Goal: Contribute content: Contribute content

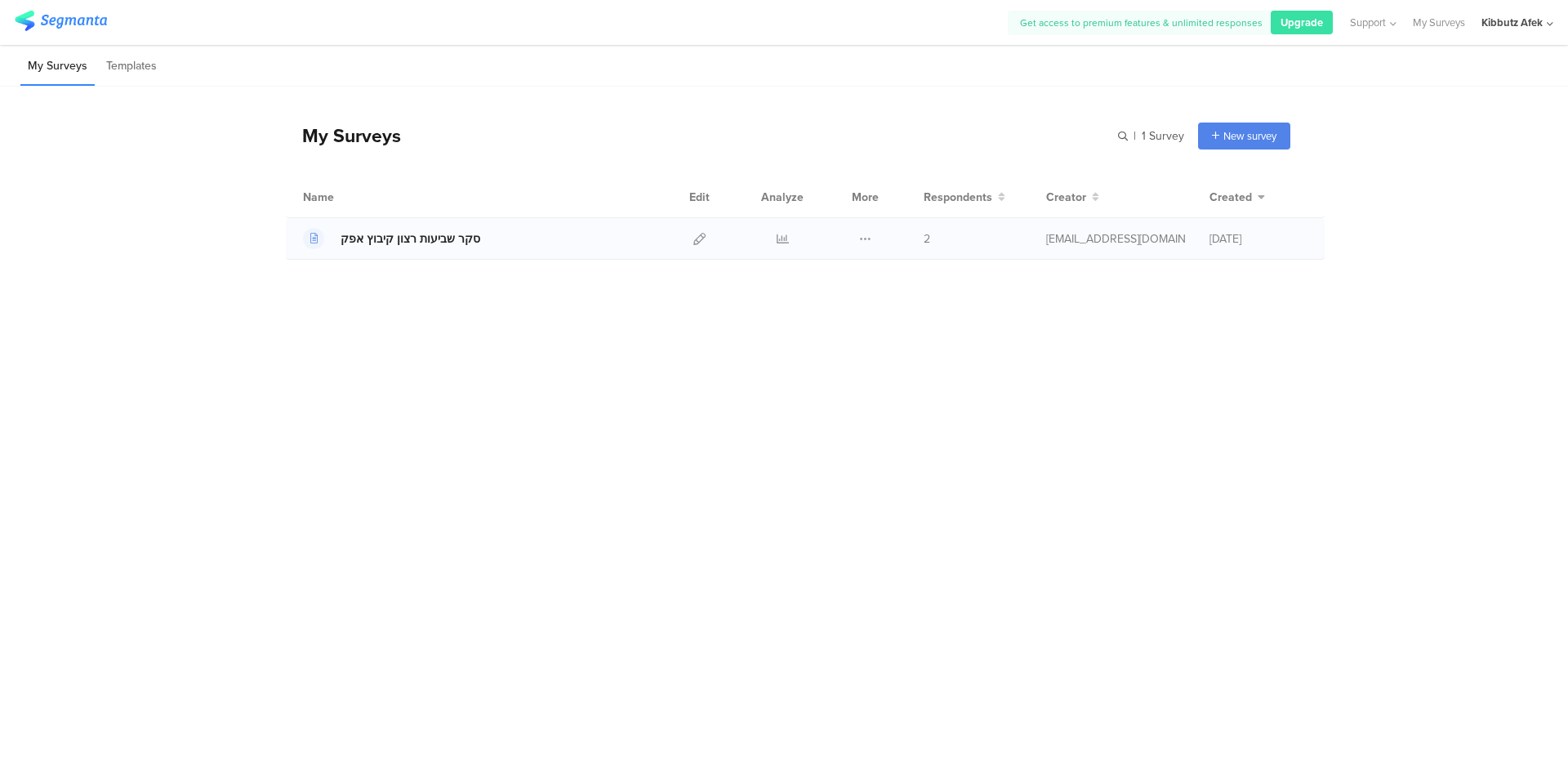
click at [426, 240] on div "סקר שביעות רצון קיבוץ אפק" at bounding box center [411, 239] width 140 height 17
click at [701, 236] on icon at bounding box center [699, 238] width 12 height 12
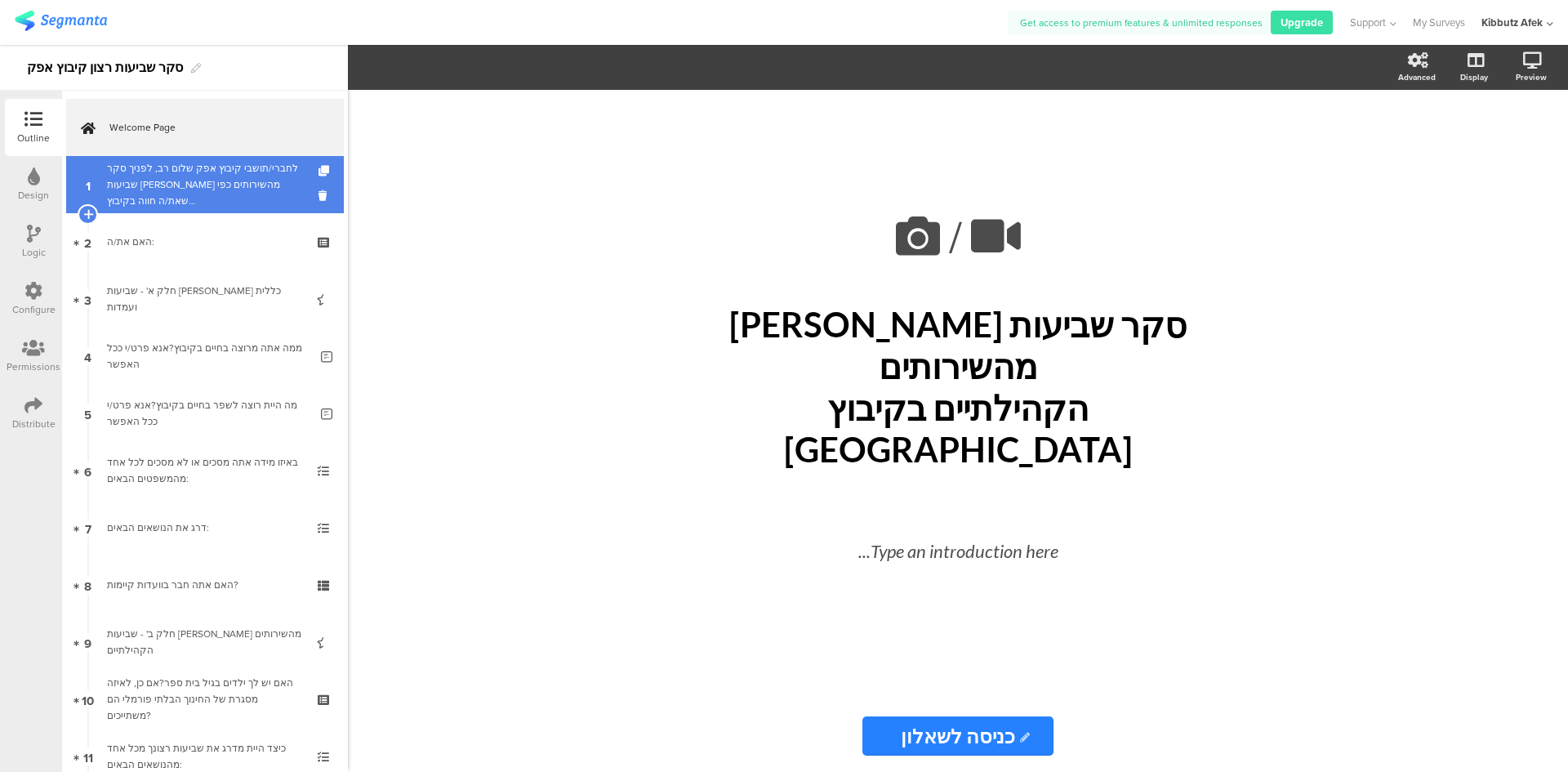
click at [185, 188] on div "לחברי/תושבי קיבוץ אפק שלום רב, לפניך סקר שביעות רצון מהשירותים כפי שאת/ה חווה ב…" at bounding box center [204, 184] width 195 height 49
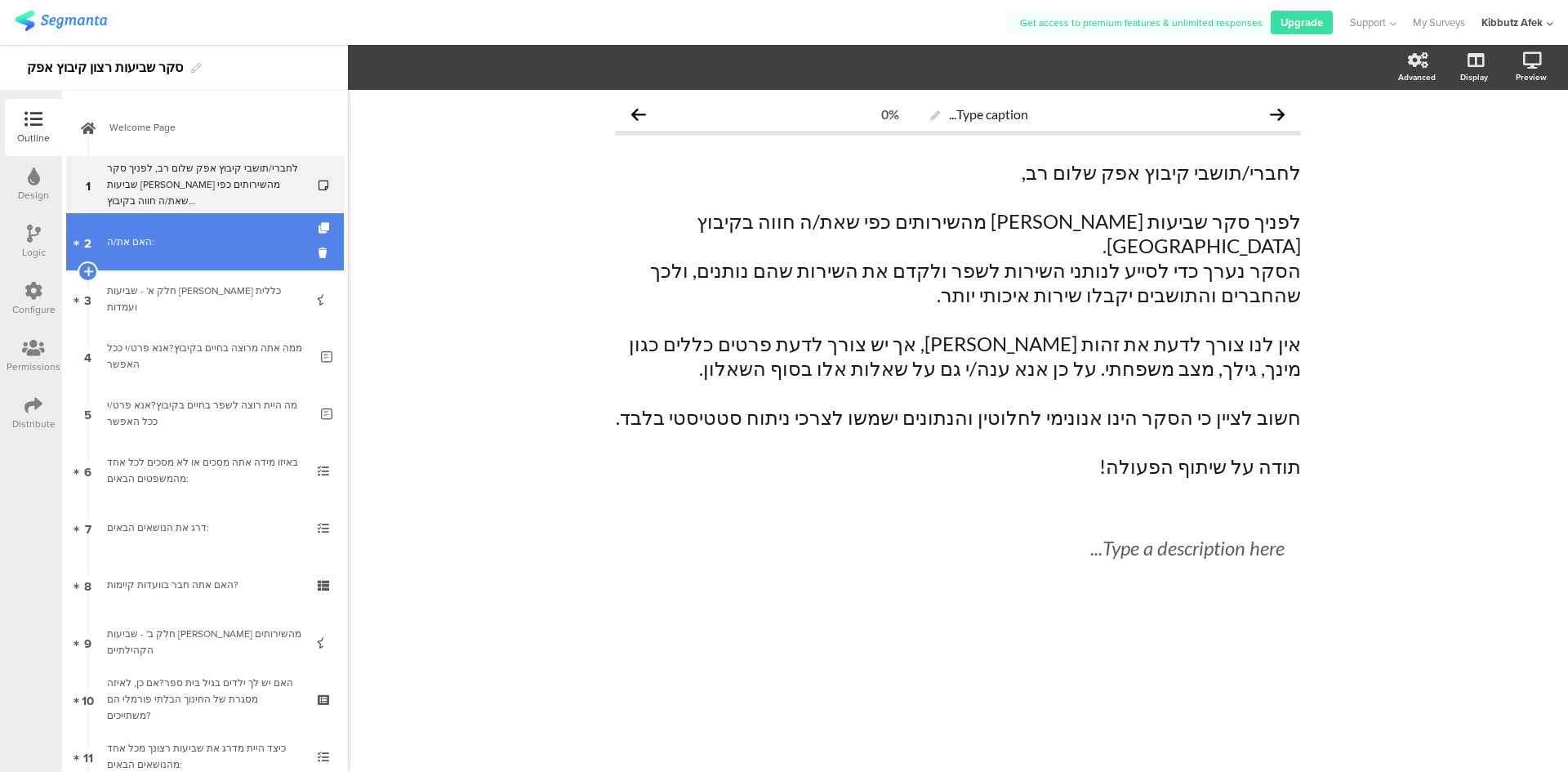
click at [151, 239] on div "האם את/ה:" at bounding box center [204, 242] width 195 height 17
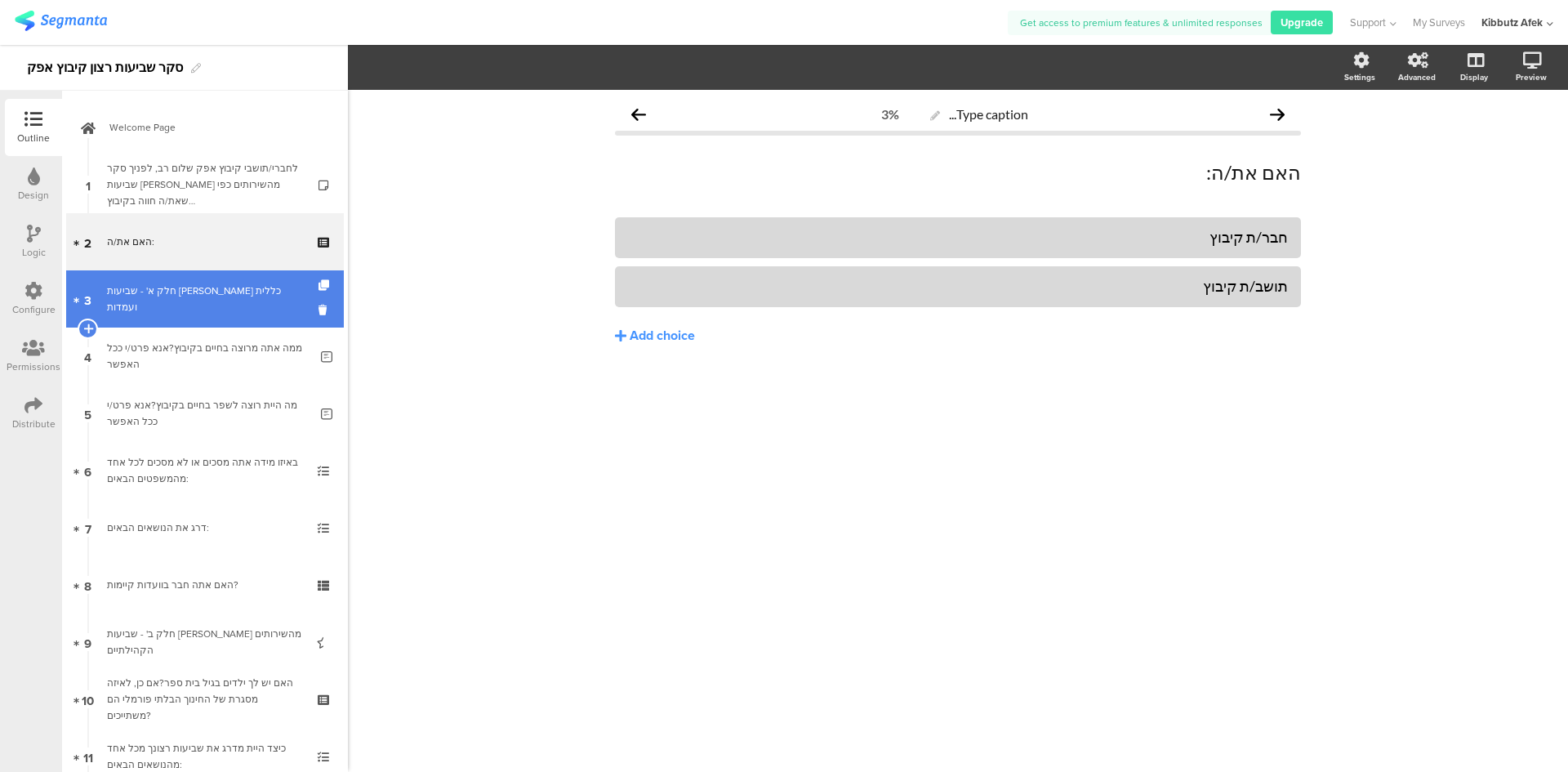
click at [151, 297] on div "חלק א' - שביעות רצון כללית ועמדות" at bounding box center [204, 299] width 195 height 33
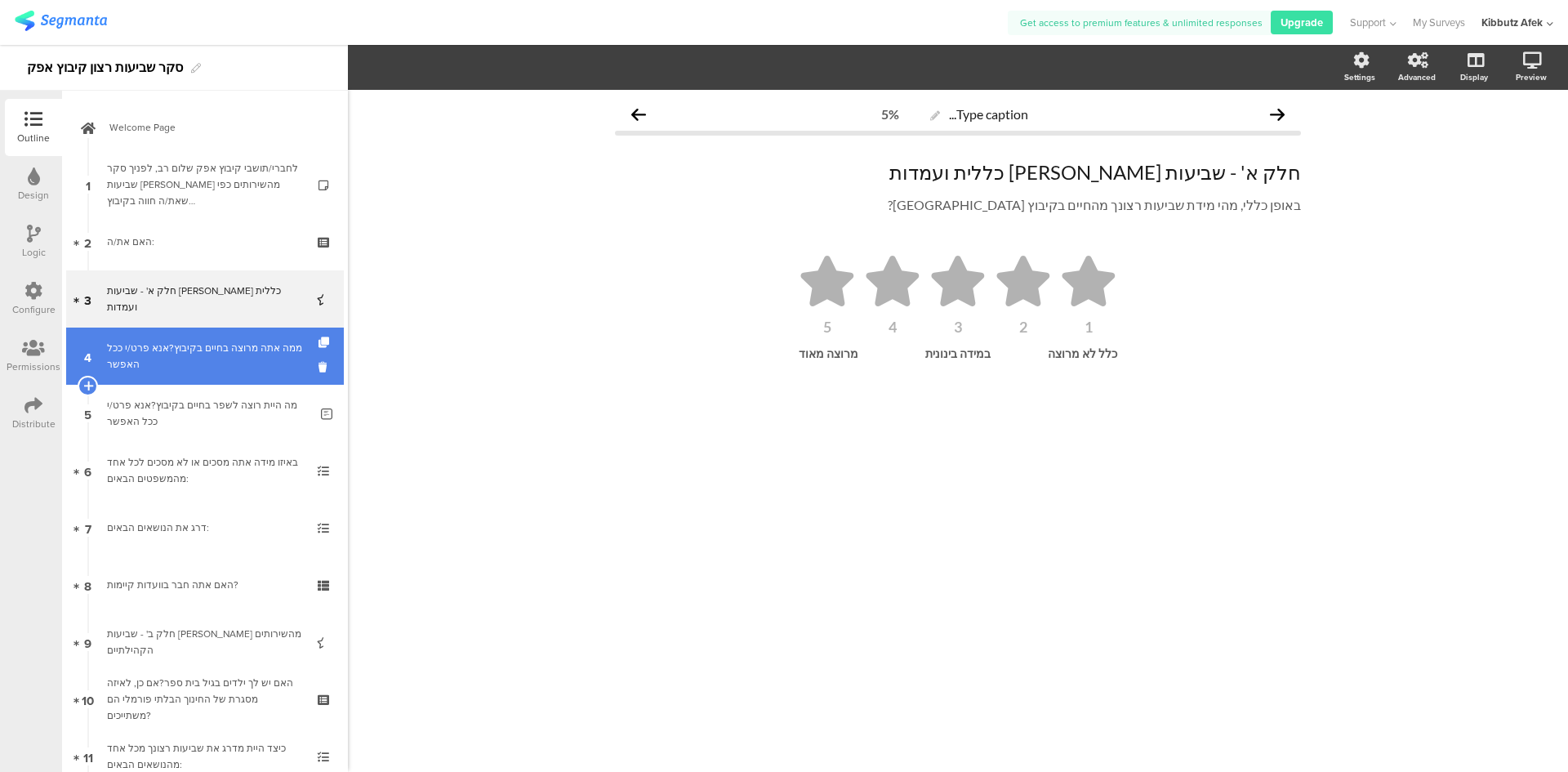
click at [201, 347] on div "ממה אתה מרוצה בחיים בקיבוץ?אנא פרט/י ככל האפשר" at bounding box center [207, 357] width 201 height 33
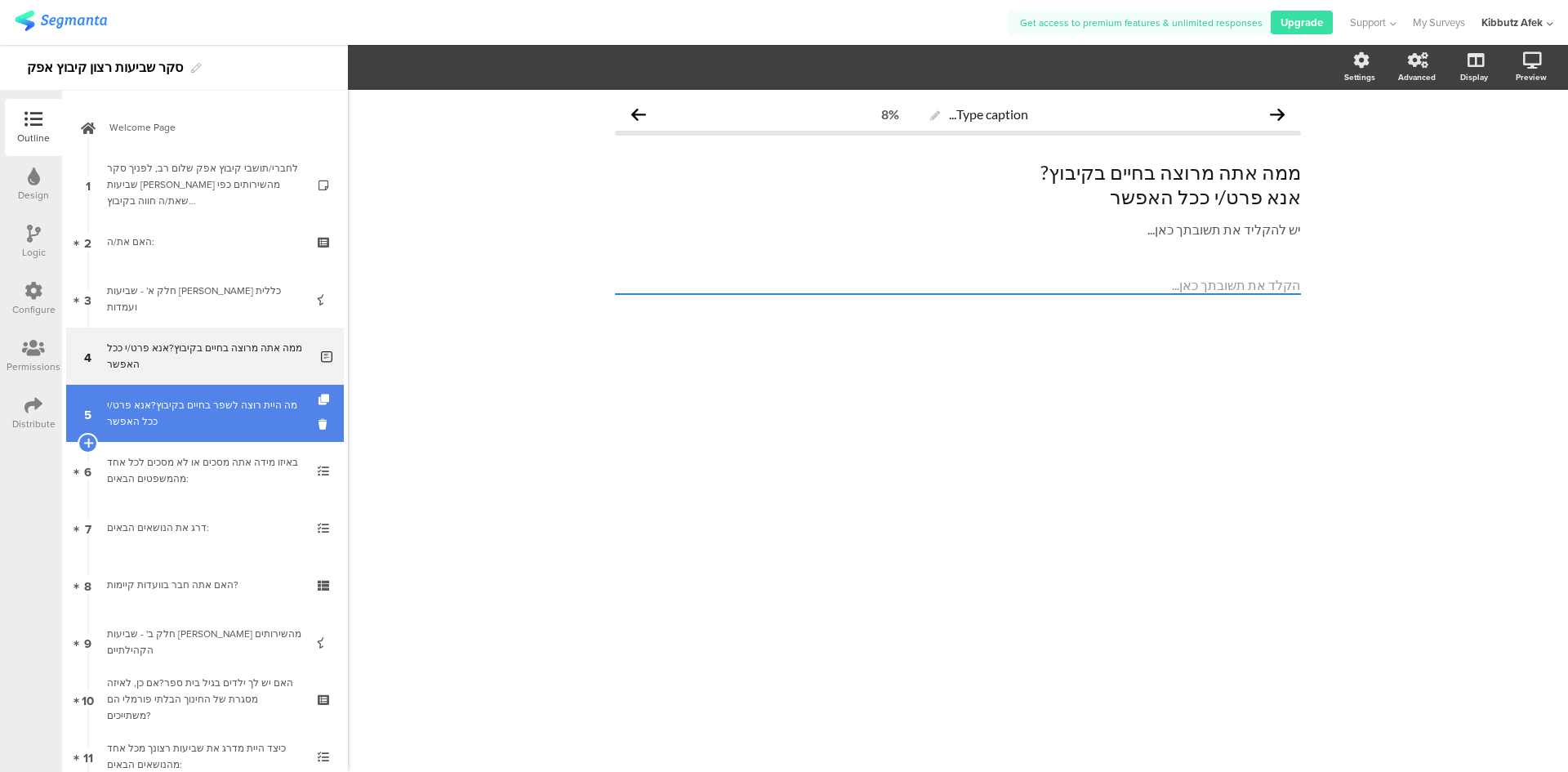
click at [187, 402] on div "מה היית רוצה לשפר בחיים בקיבוץ?אנא פרט/י ככל האפשר" at bounding box center [207, 414] width 201 height 33
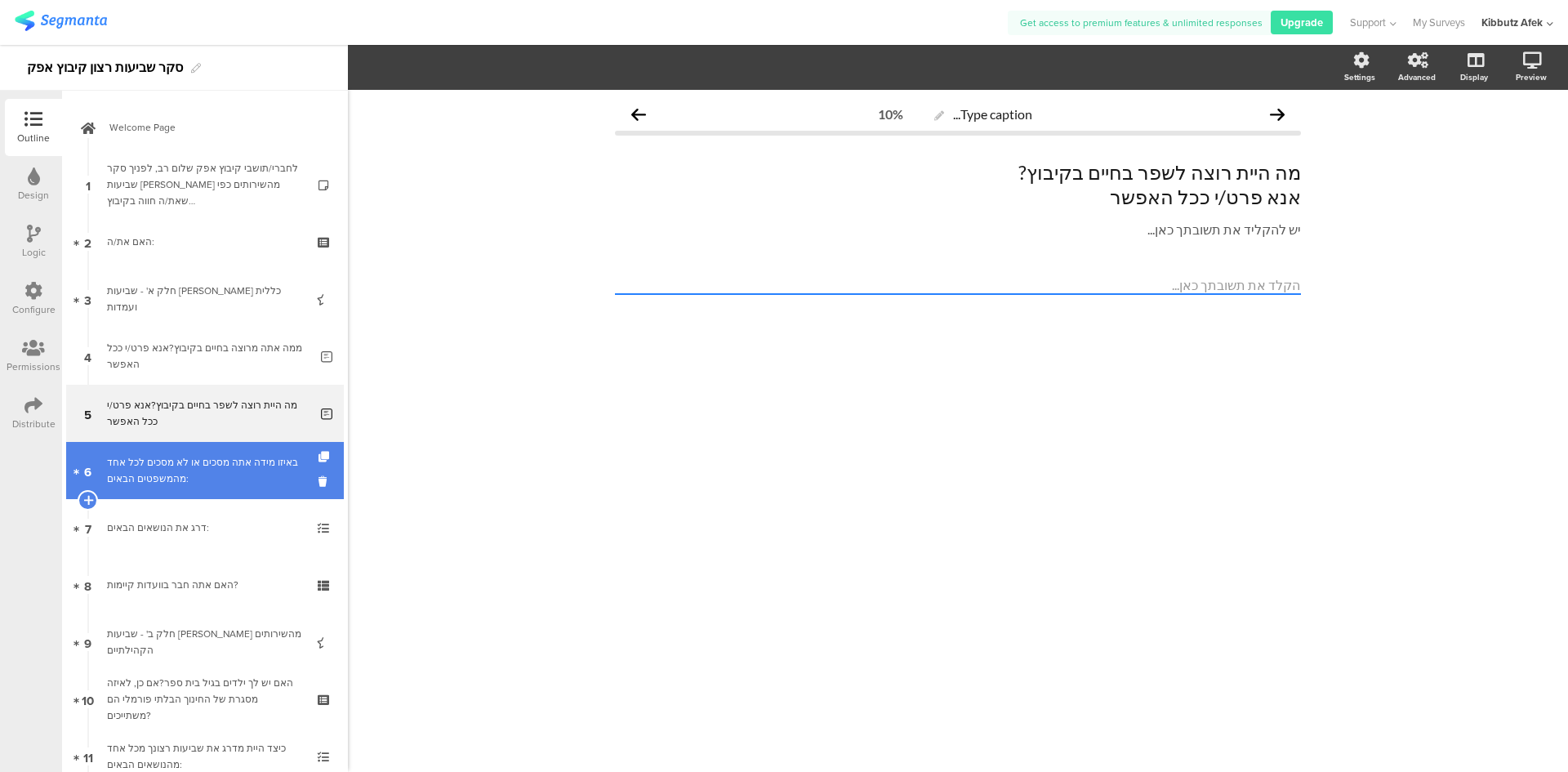
click at [180, 472] on div "באיזו מידה אתה מסכים או לא מסכים לכל אחד מהמשפטים הבאים:" at bounding box center [204, 471] width 195 height 33
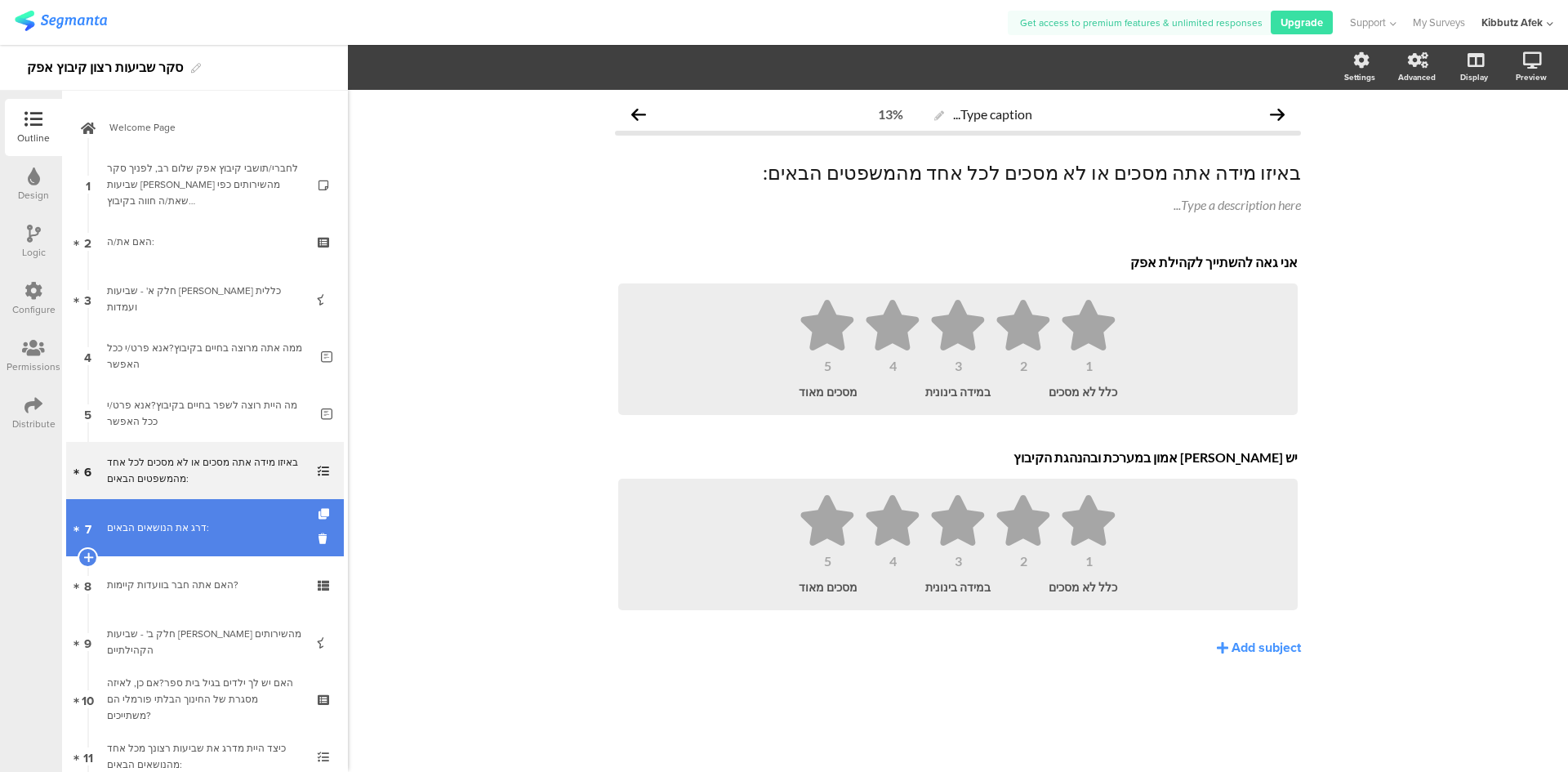
click at [174, 525] on div "דרג את הנושאים הבאים:" at bounding box center [204, 528] width 195 height 17
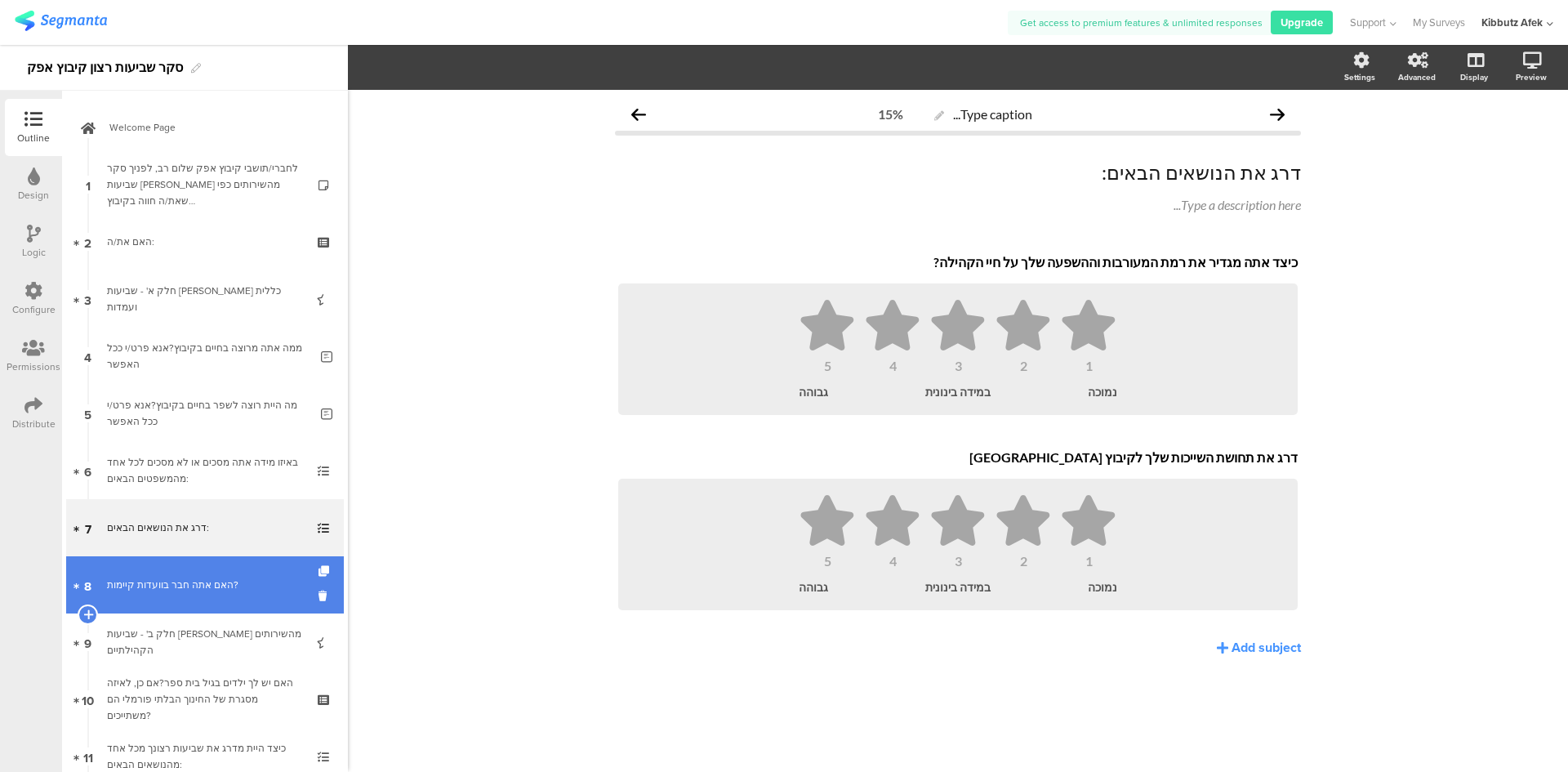
click at [148, 584] on div "האם אתה חבר בוועדות קיימות?" at bounding box center [204, 585] width 195 height 17
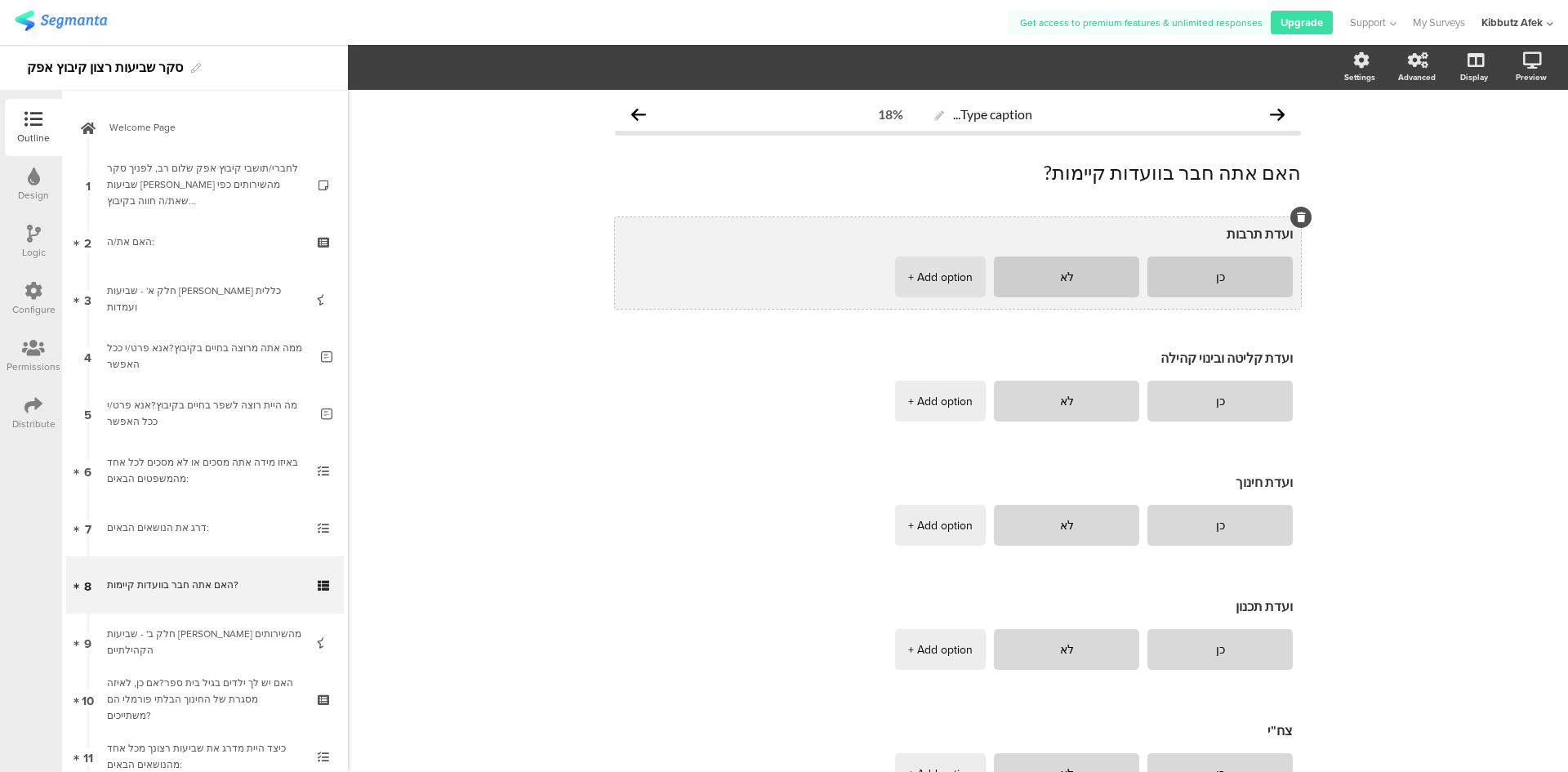
click at [1298, 214] on icon at bounding box center [1301, 217] width 9 height 10
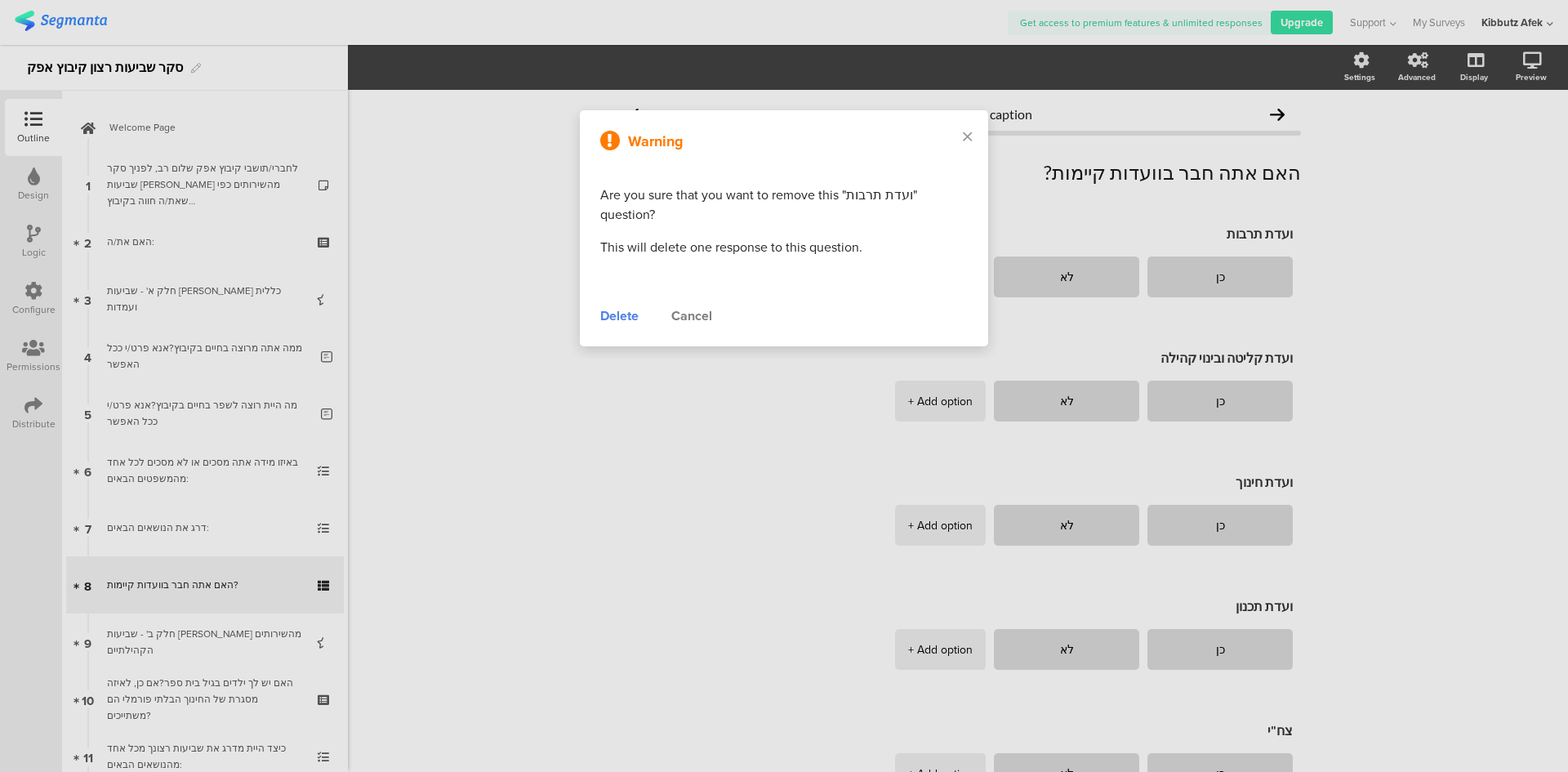
click at [612, 315] on div "Delete" at bounding box center [619, 315] width 39 height 19
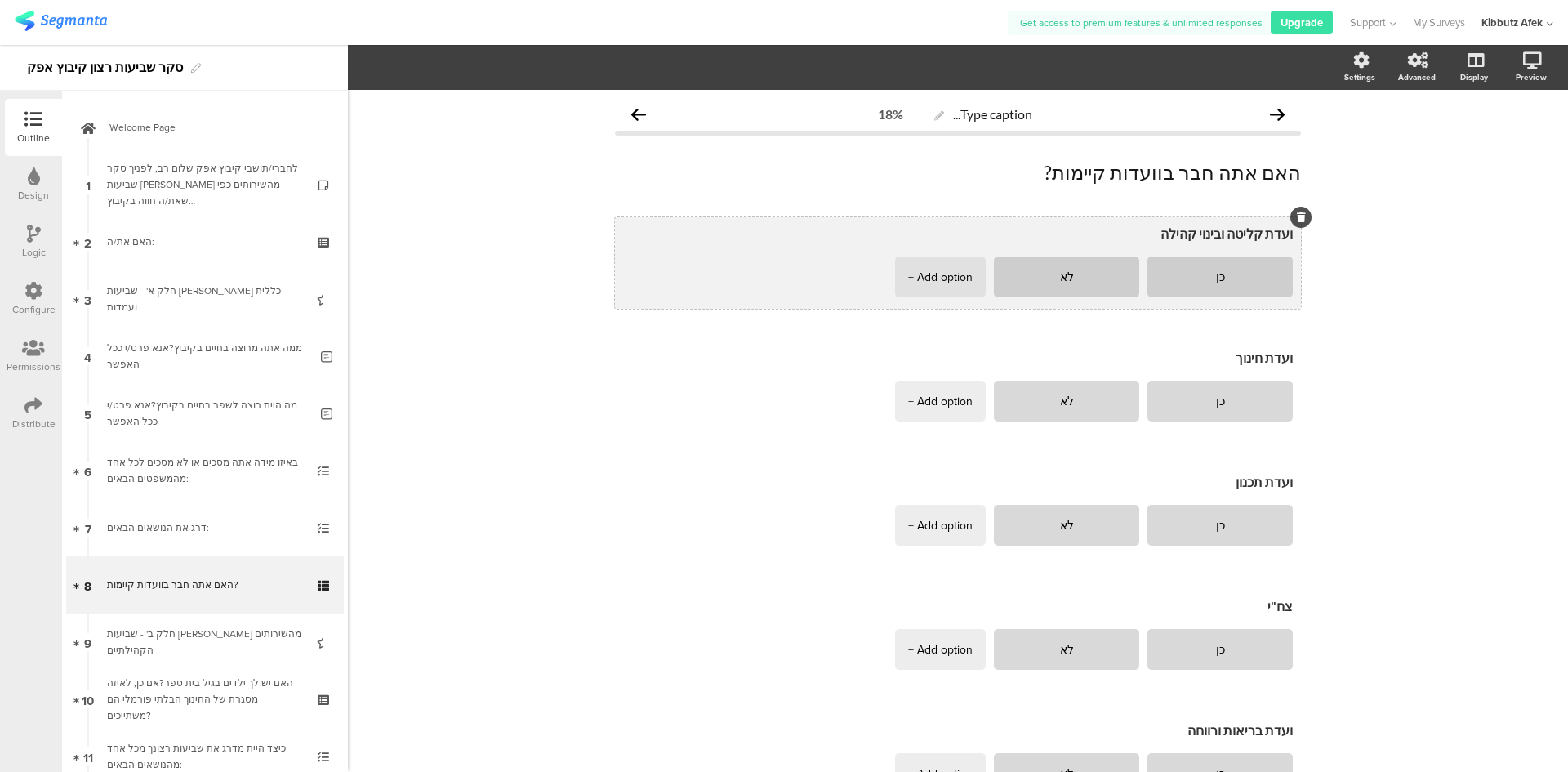
click at [1297, 219] on icon at bounding box center [1301, 217] width 9 height 10
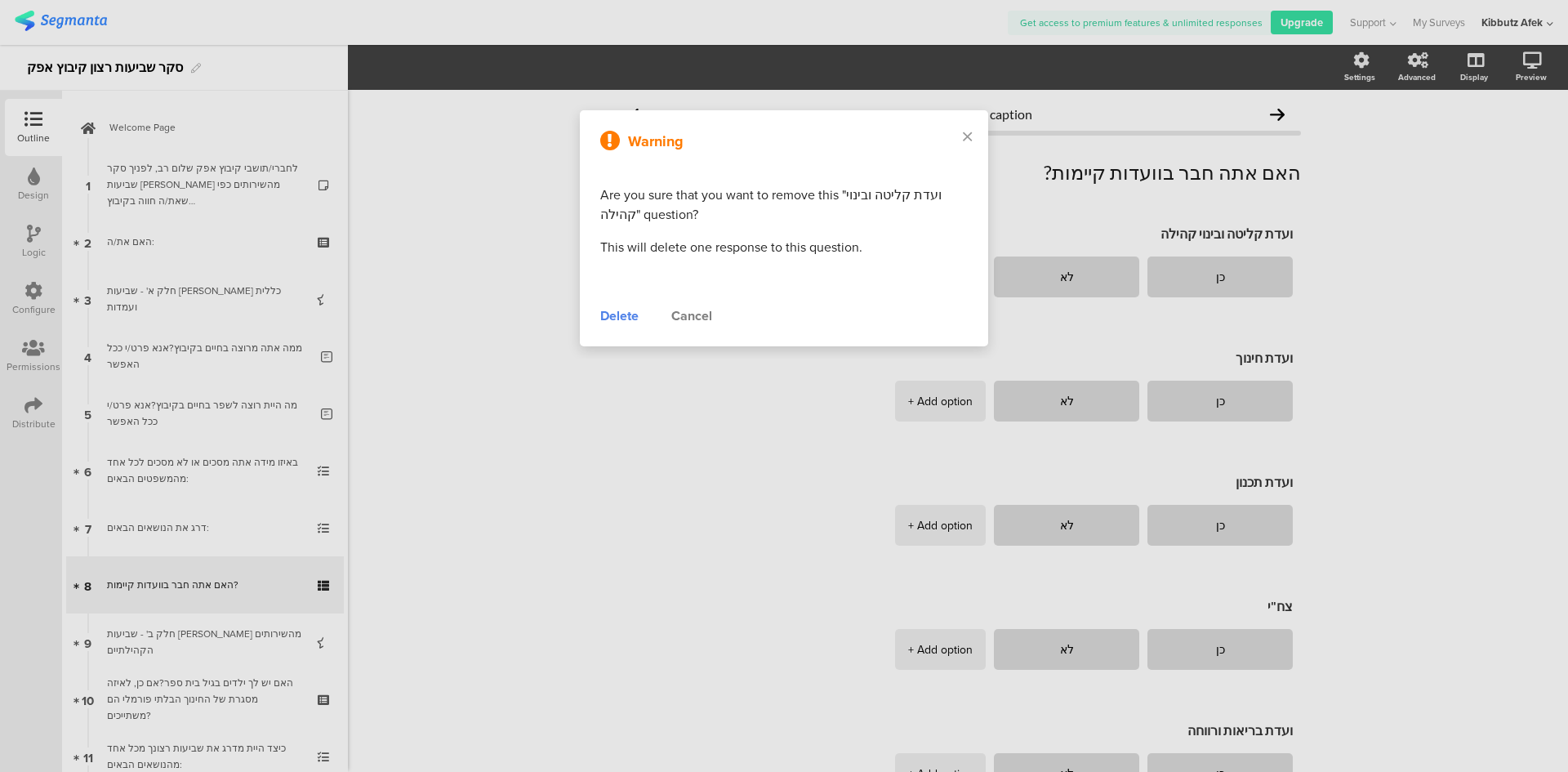
click at [611, 319] on div "Delete" at bounding box center [619, 315] width 39 height 19
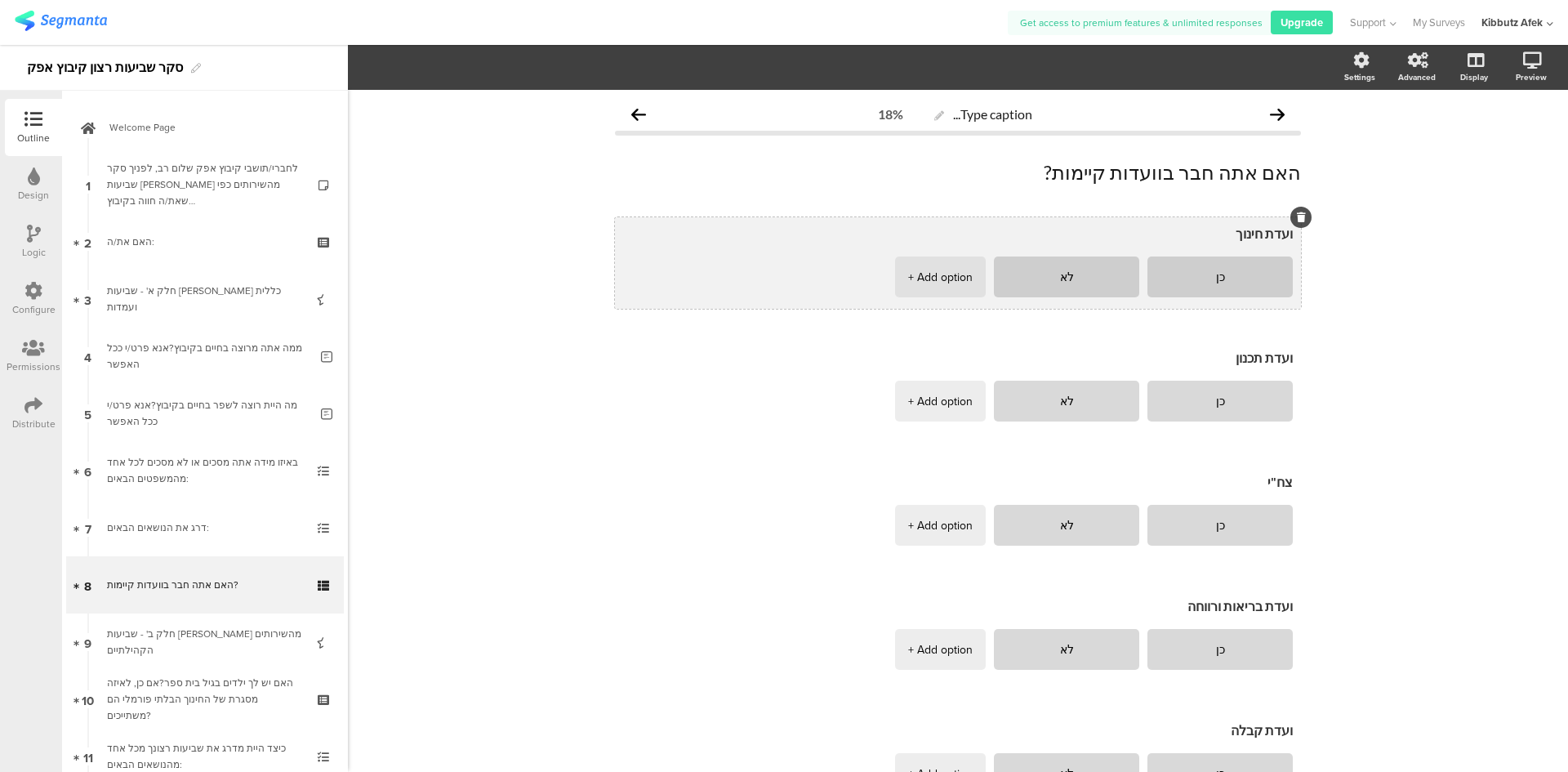
click at [1297, 220] on icon at bounding box center [1301, 217] width 9 height 10
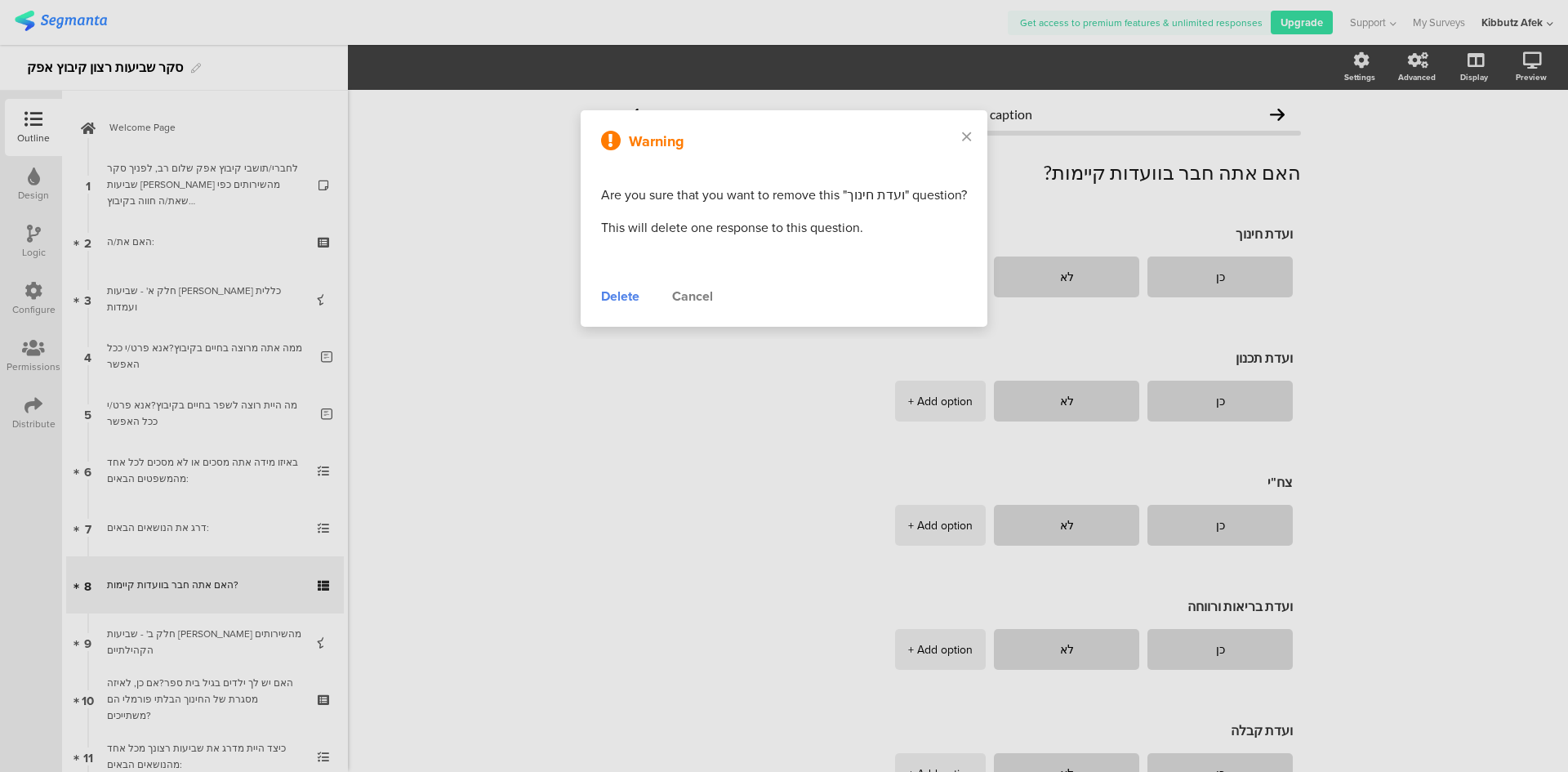
click at [617, 299] on div "Delete" at bounding box center [620, 296] width 39 height 19
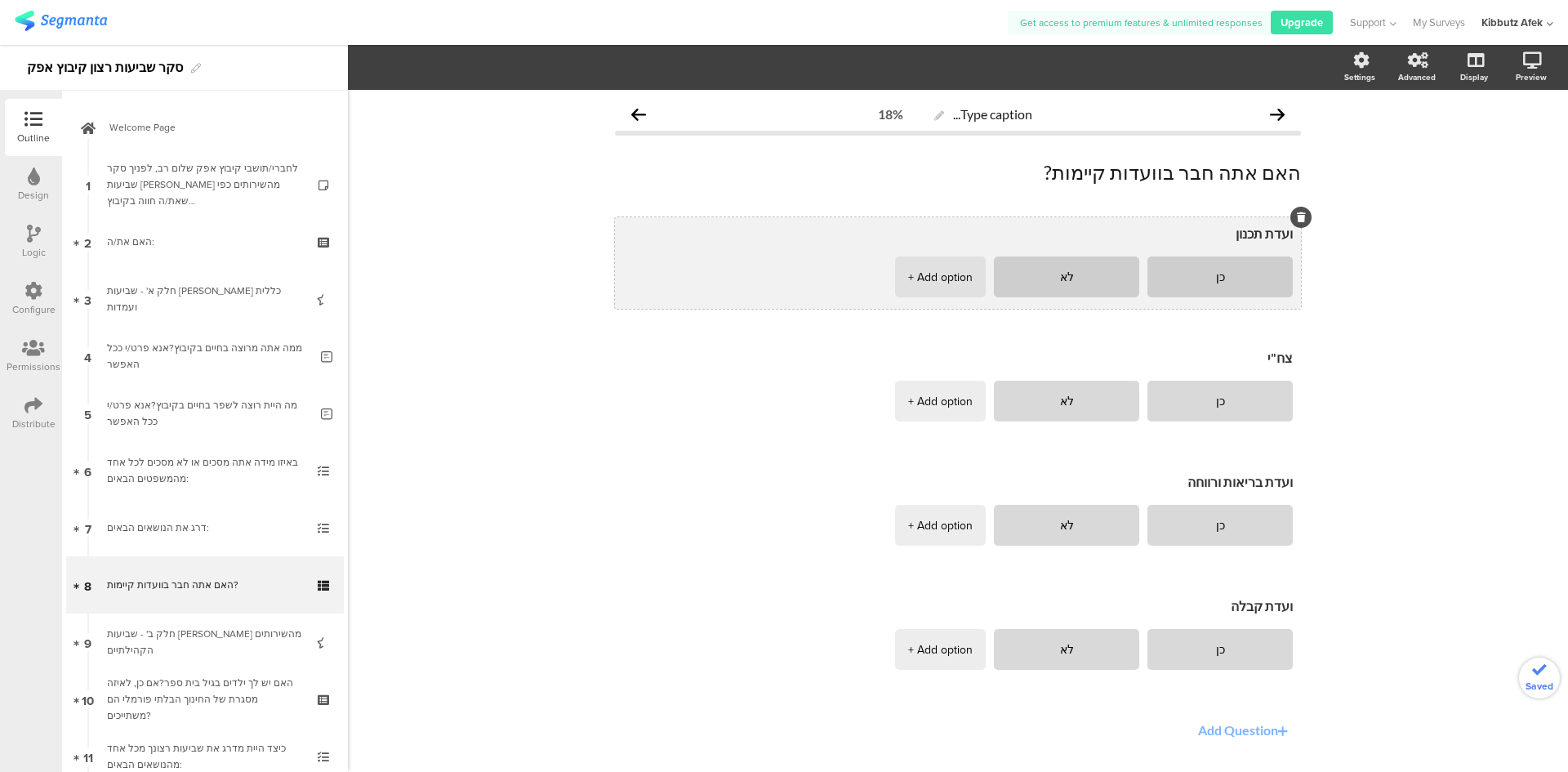
click at [1297, 220] on icon at bounding box center [1301, 217] width 9 height 10
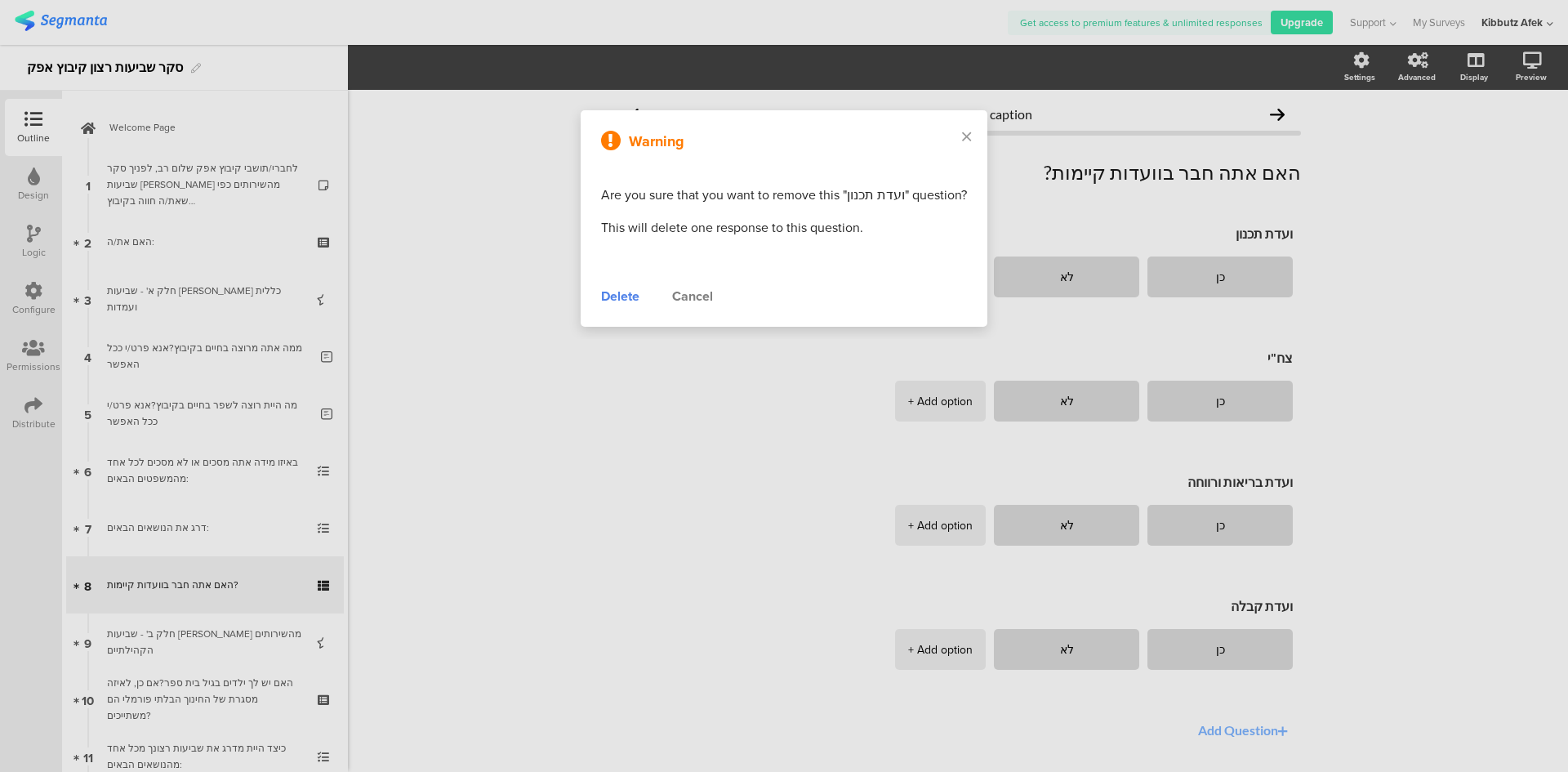
click at [631, 293] on div "Delete" at bounding box center [620, 296] width 39 height 19
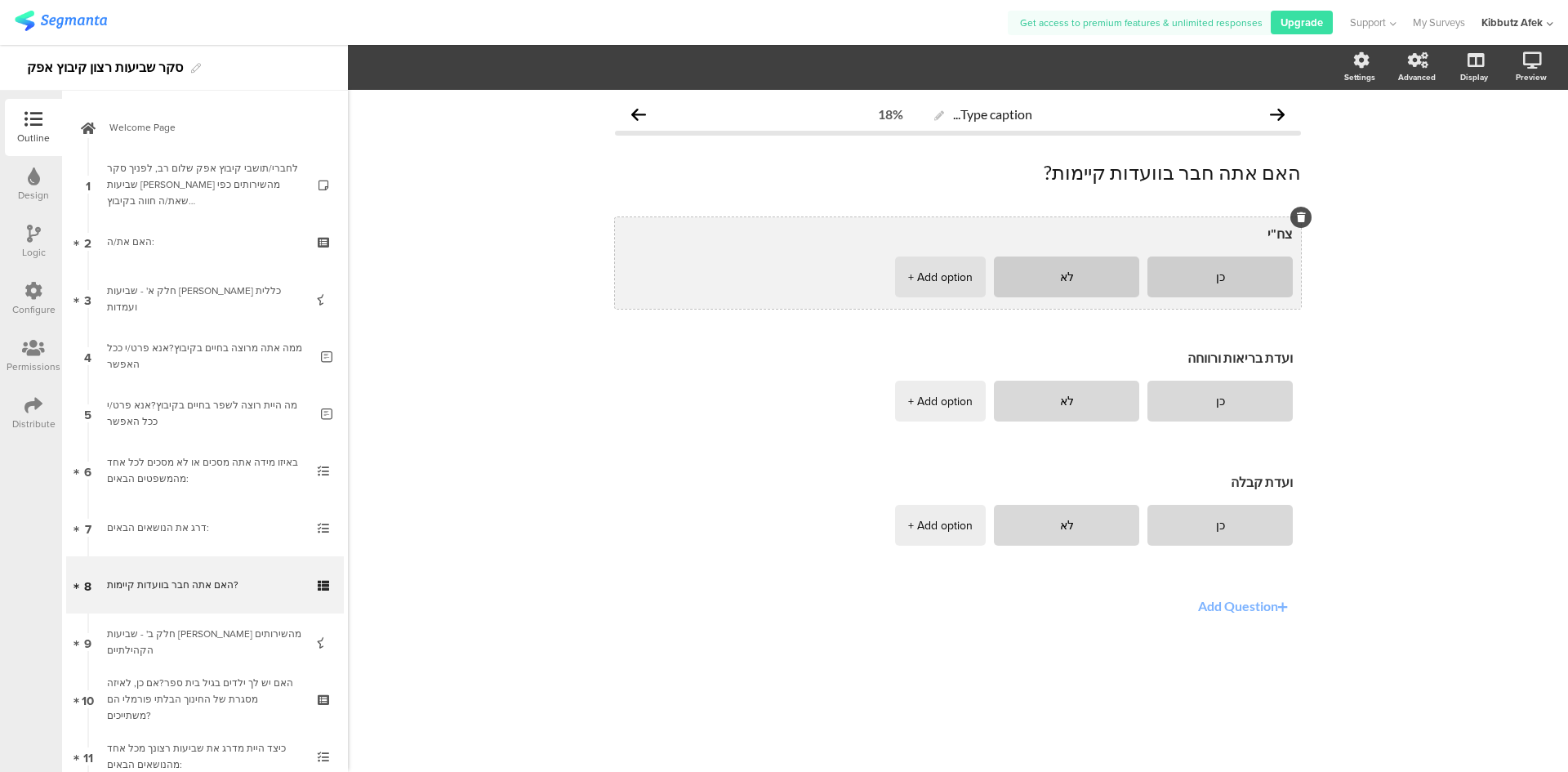
click at [1304, 218] on icon at bounding box center [1301, 217] width 9 height 10
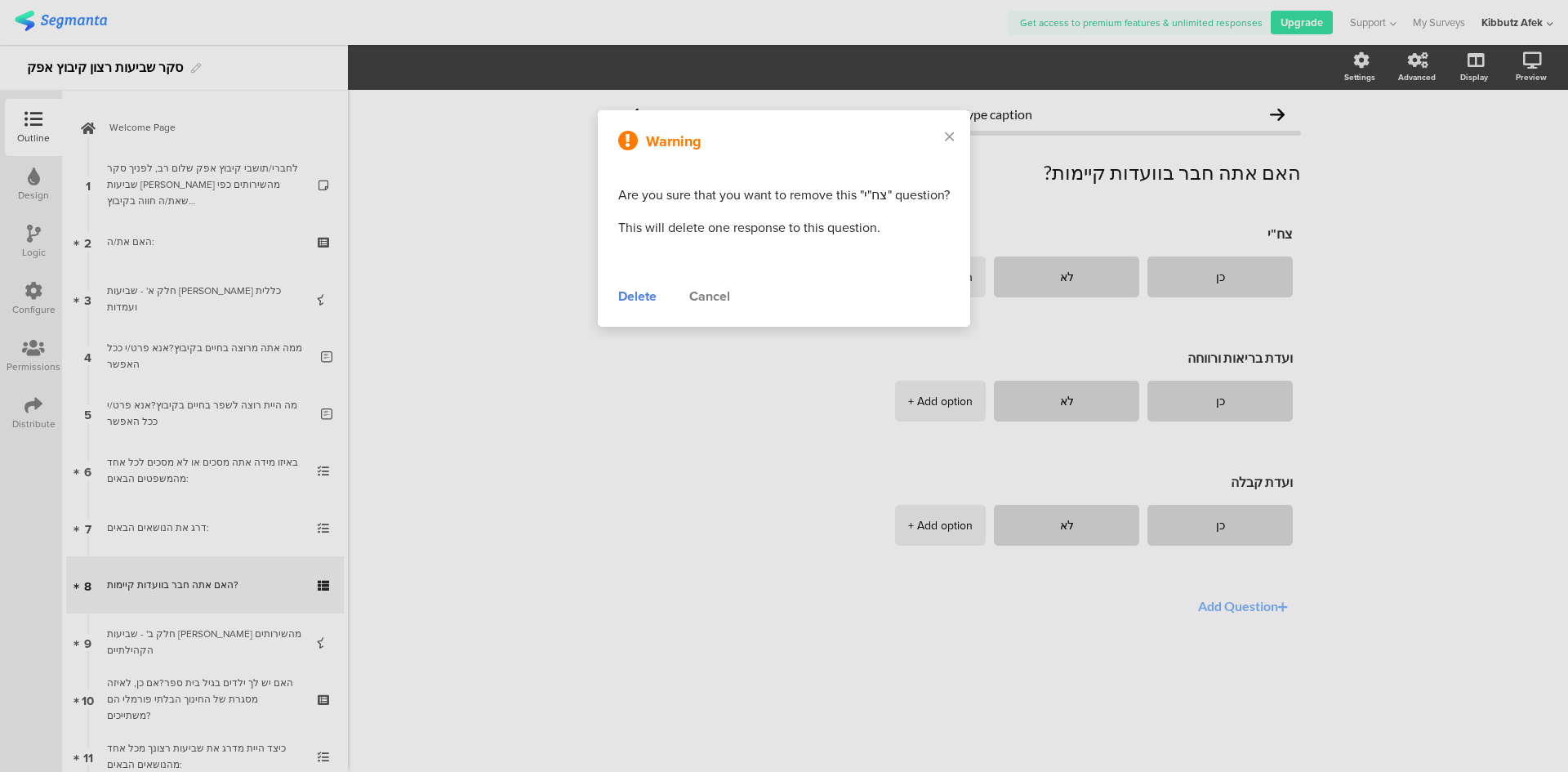
click at [641, 305] on div "Delete" at bounding box center [638, 296] width 39 height 19
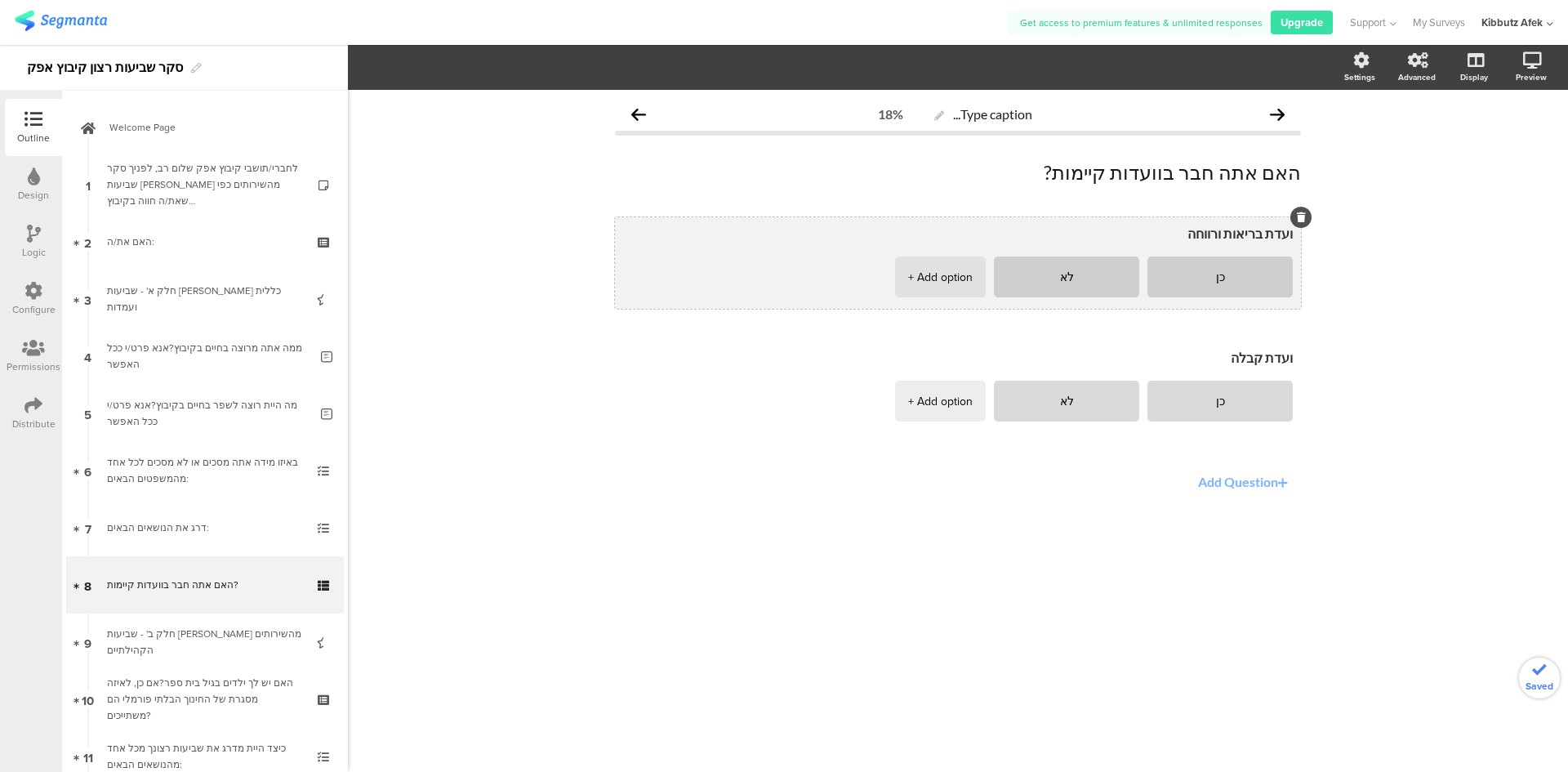
click at [1306, 220] on div at bounding box center [1301, 217] width 21 height 21
click at [1303, 217] on icon at bounding box center [1301, 217] width 9 height 10
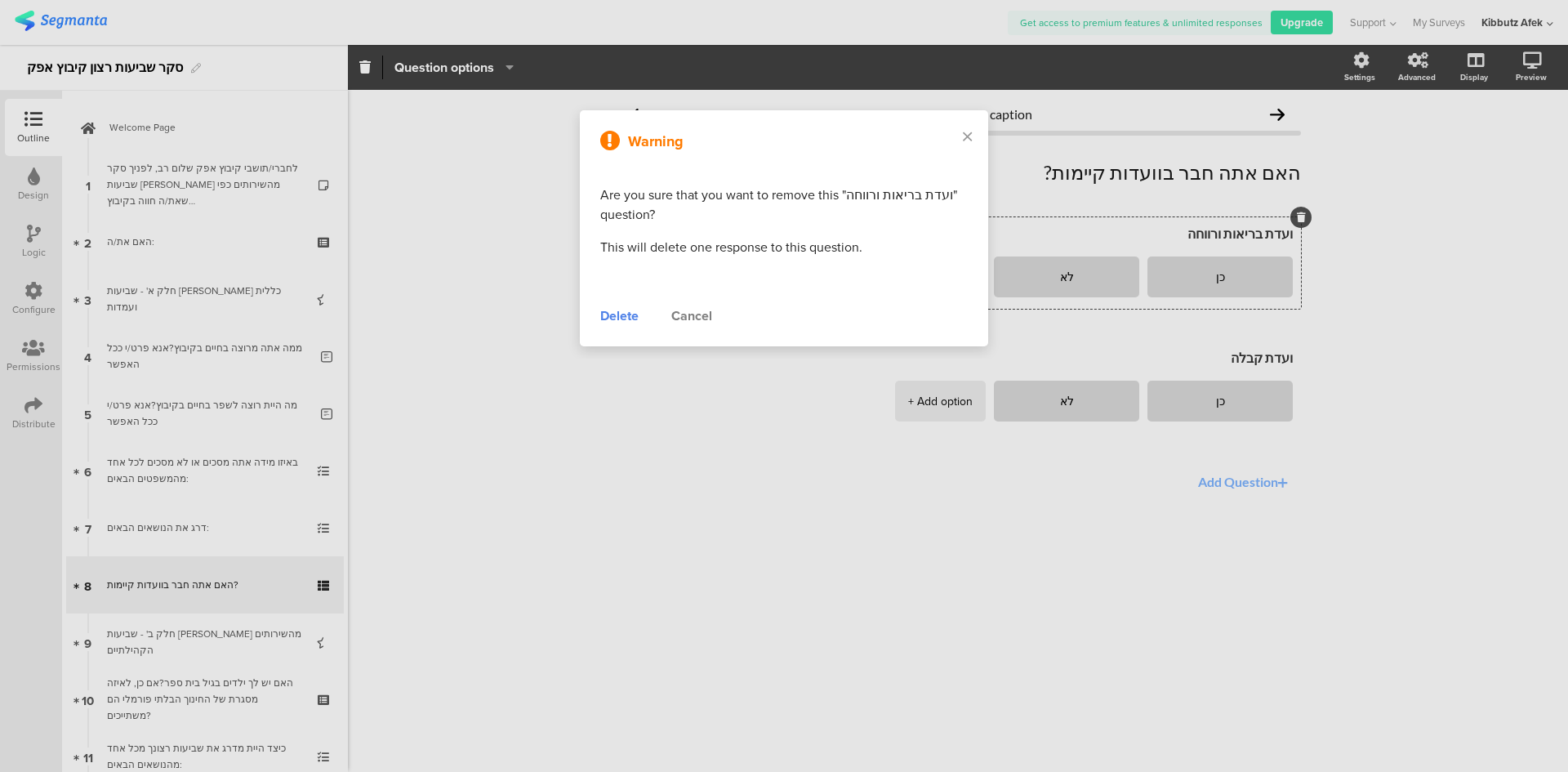
click at [614, 312] on div "Delete" at bounding box center [619, 315] width 39 height 19
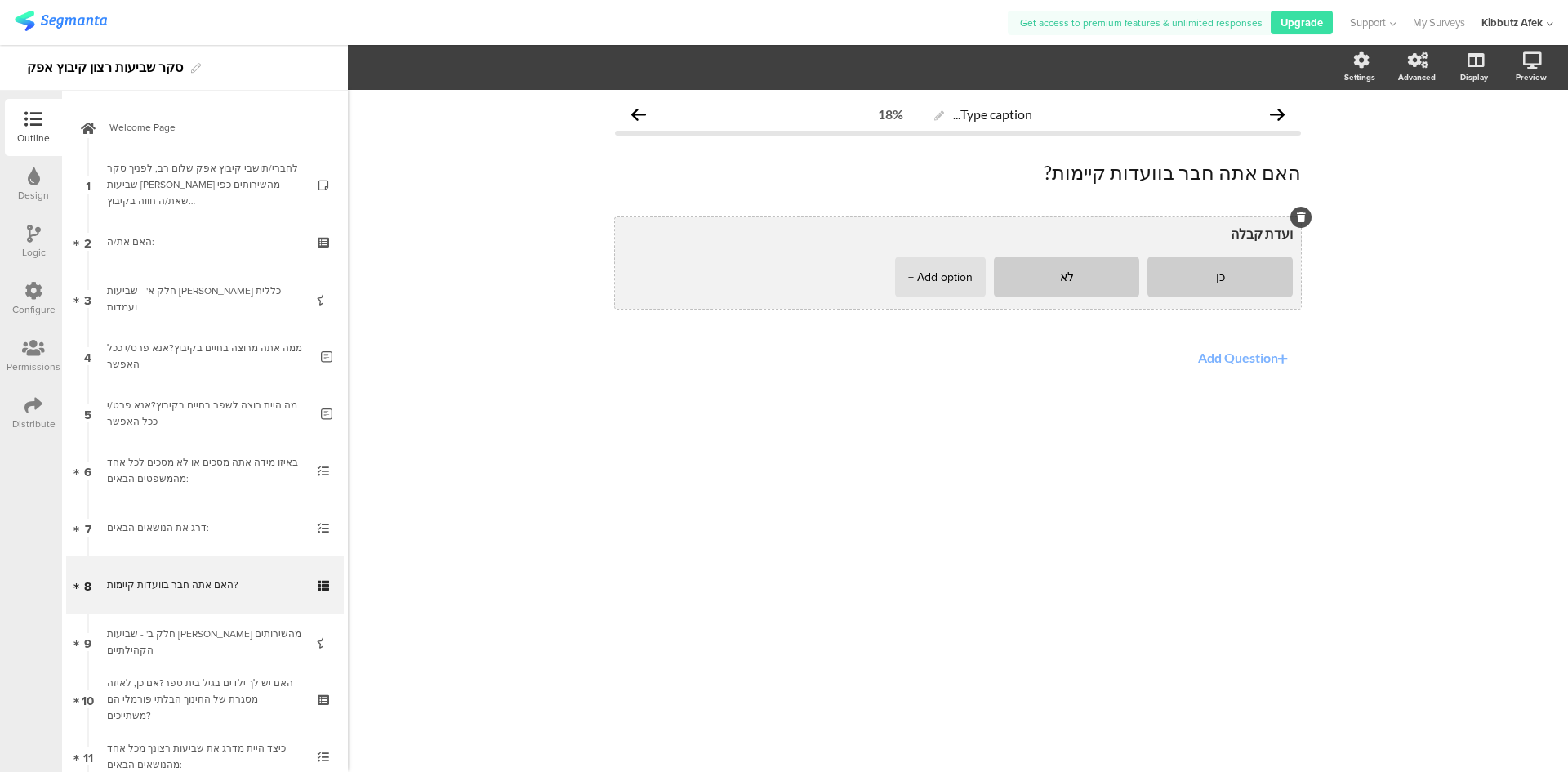
click at [1301, 213] on icon at bounding box center [1301, 217] width 9 height 10
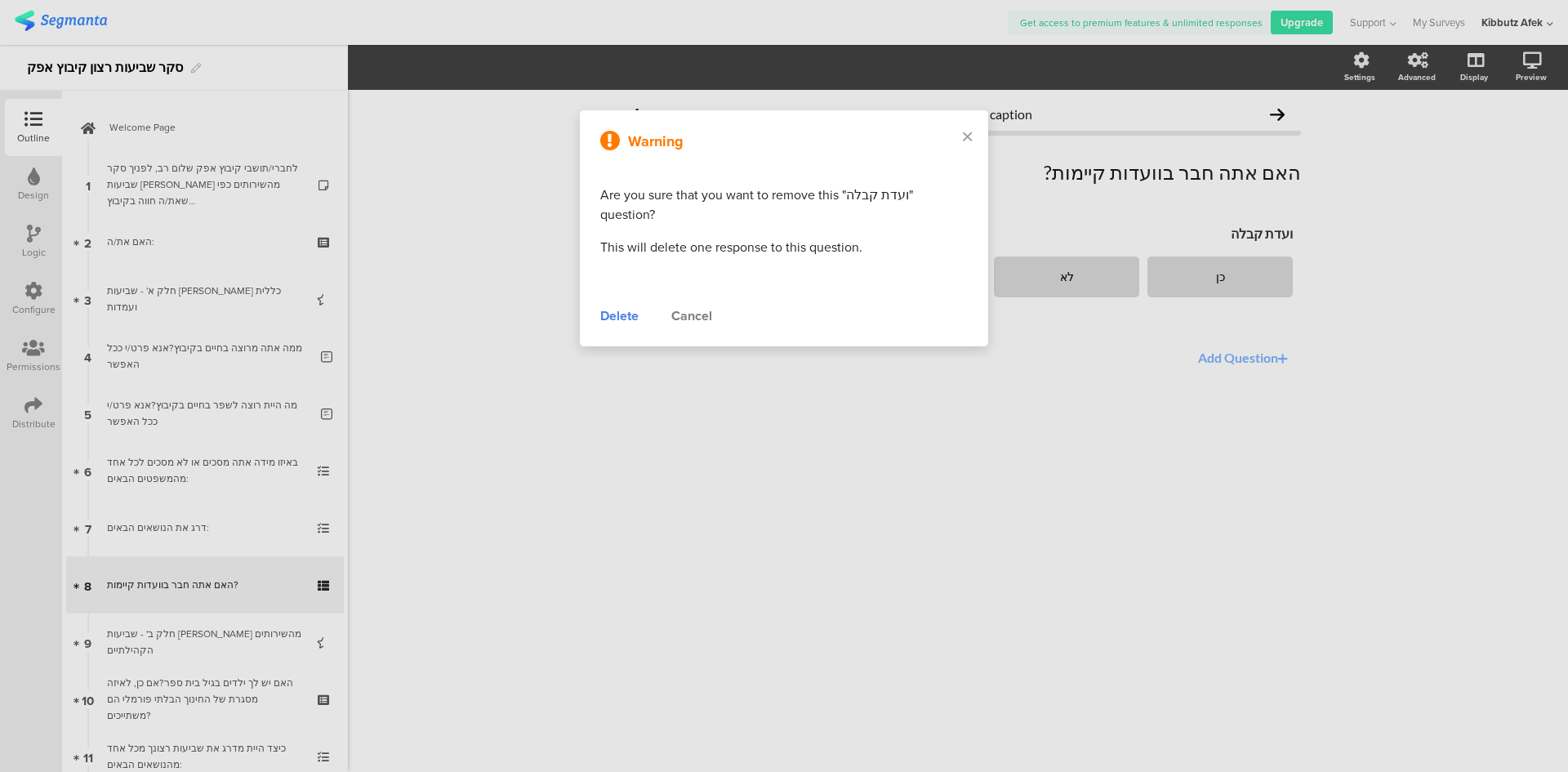
click at [619, 306] on div "Delete" at bounding box center [619, 315] width 39 height 19
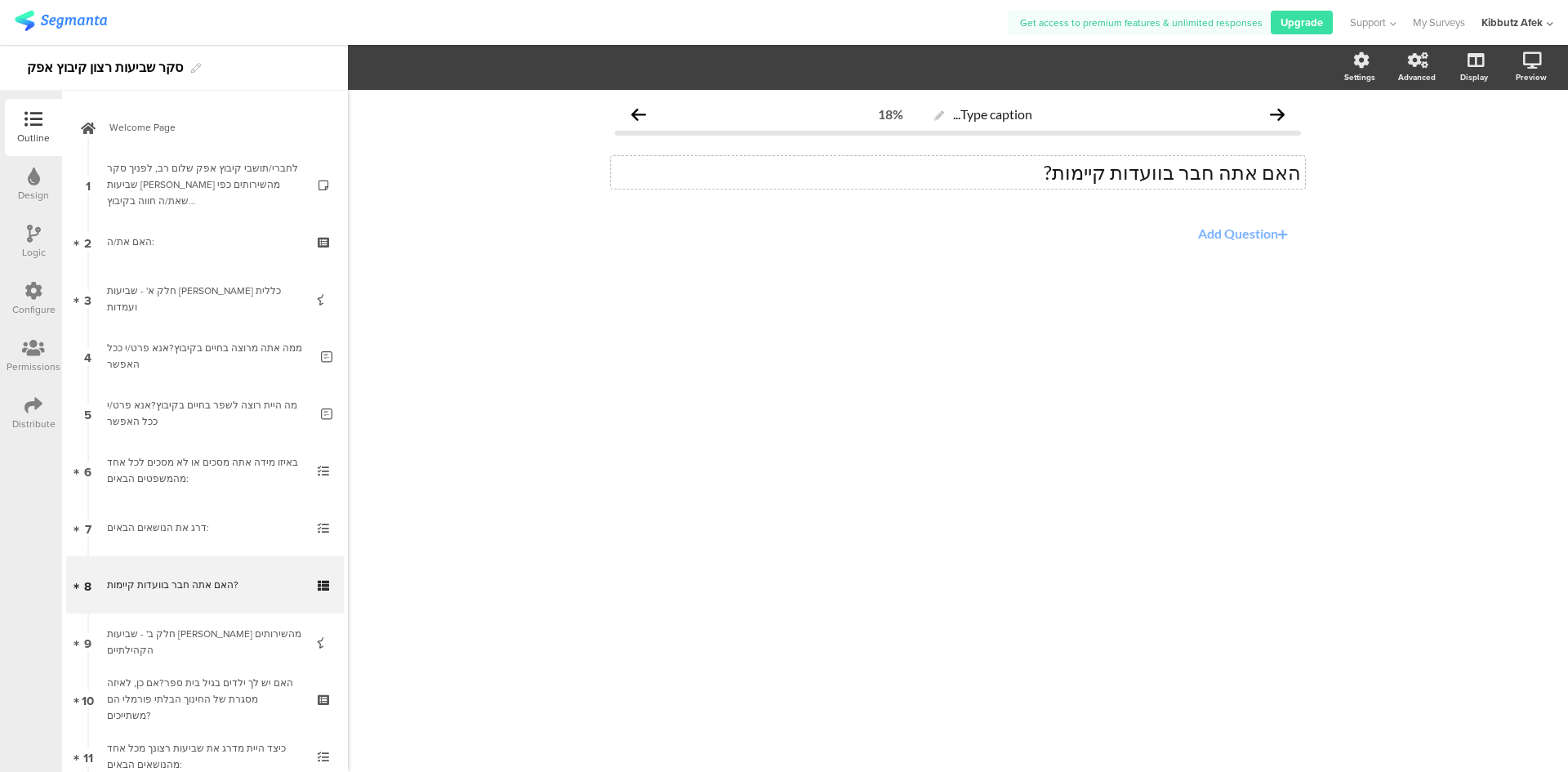
click at [1280, 171] on div "האם אתה חבר בוועדות קיימות? האם אתה חבר בוועדות קיימות?" at bounding box center [958, 173] width 694 height 33
click at [1288, 232] on button "Add Question" at bounding box center [1245, 233] width 111 height 32
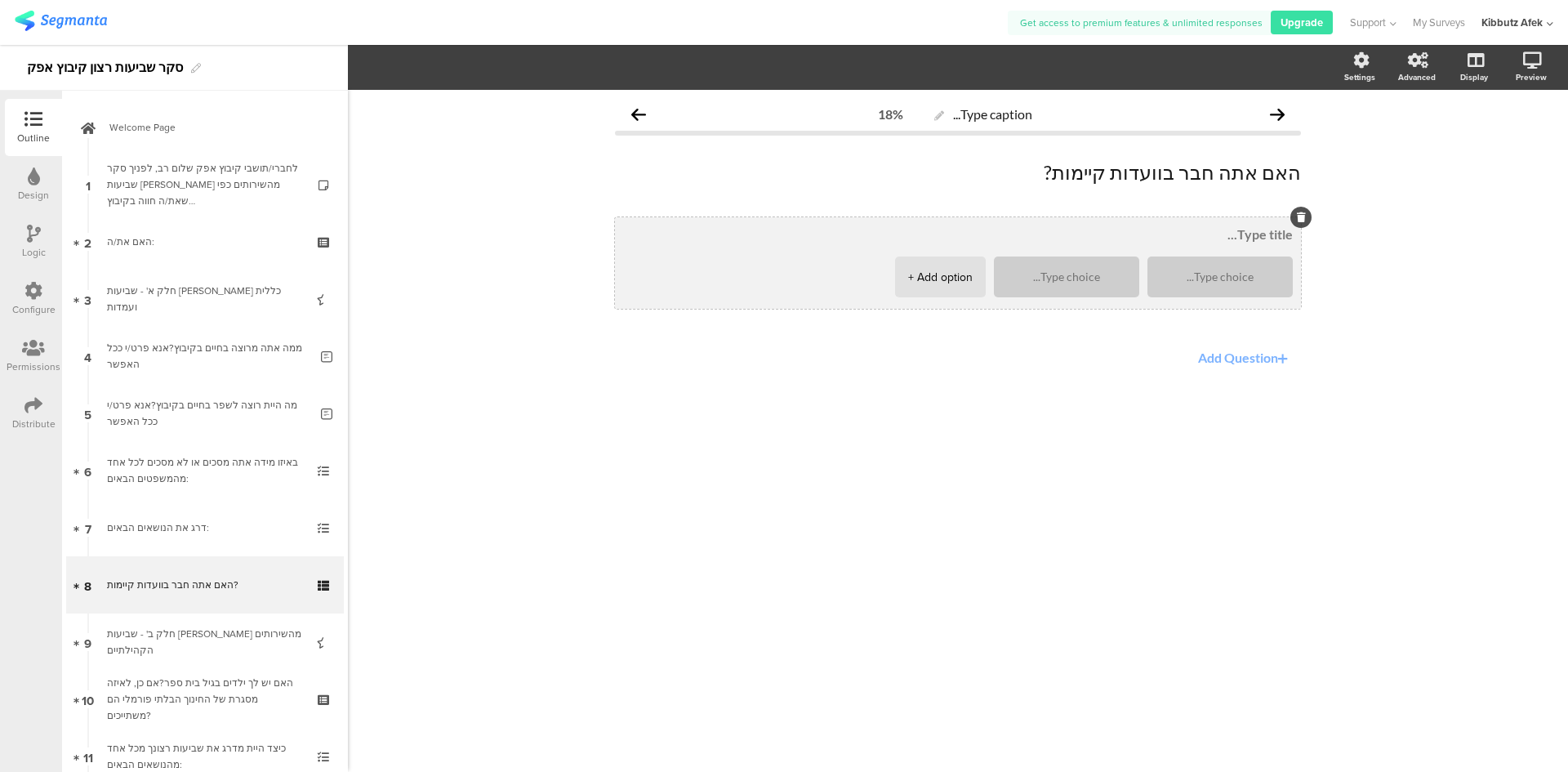
click at [1300, 216] on icon at bounding box center [1301, 217] width 9 height 10
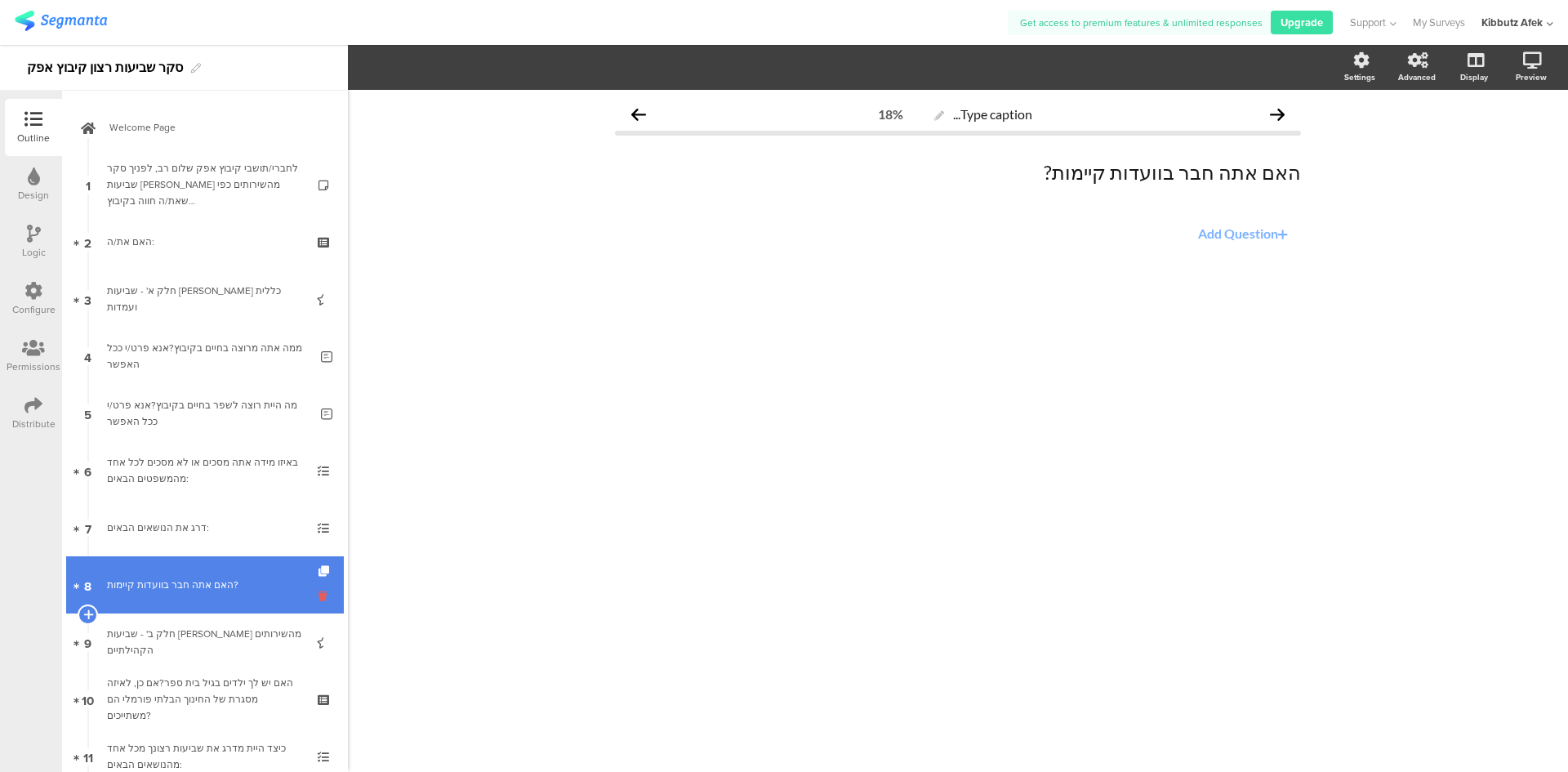
click at [319, 598] on icon at bounding box center [325, 596] width 14 height 16
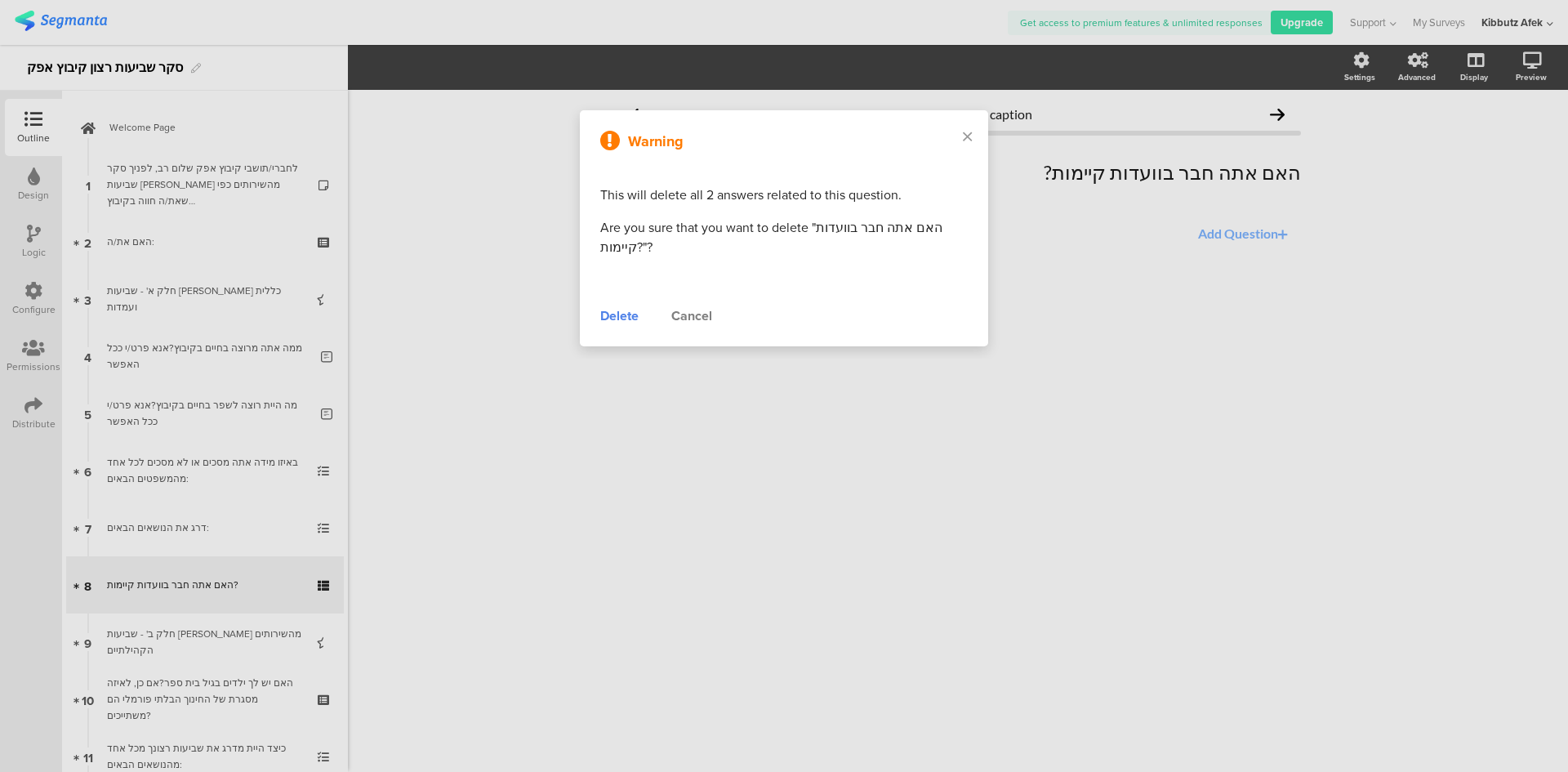
click at [684, 317] on div "Cancel" at bounding box center [691, 315] width 40 height 19
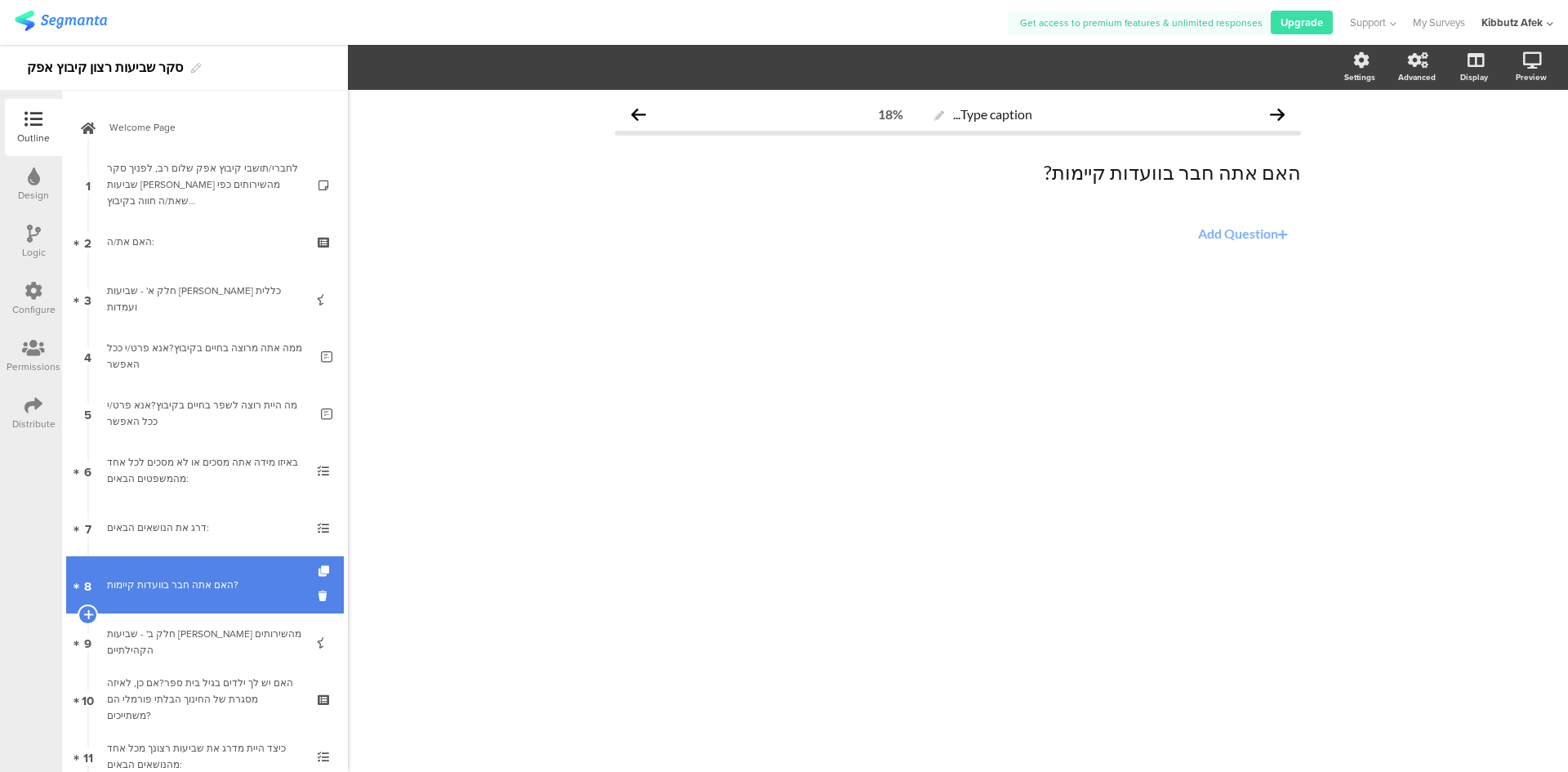
click at [153, 590] on div "האם אתה חבר בוועדות קיימות?" at bounding box center [204, 585] width 195 height 17
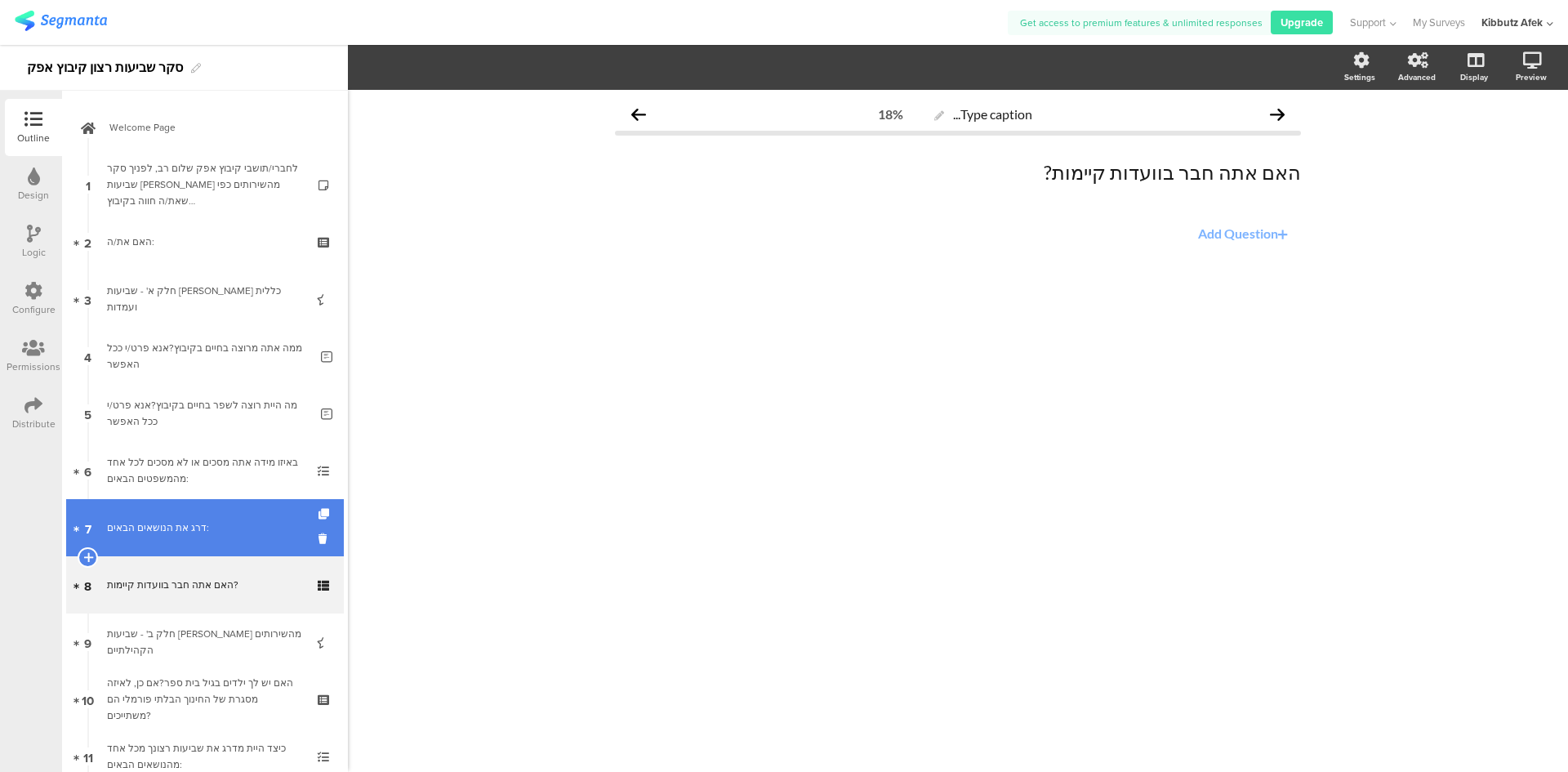
click at [178, 524] on div "דרג את הנושאים הבאים:" at bounding box center [204, 528] width 195 height 17
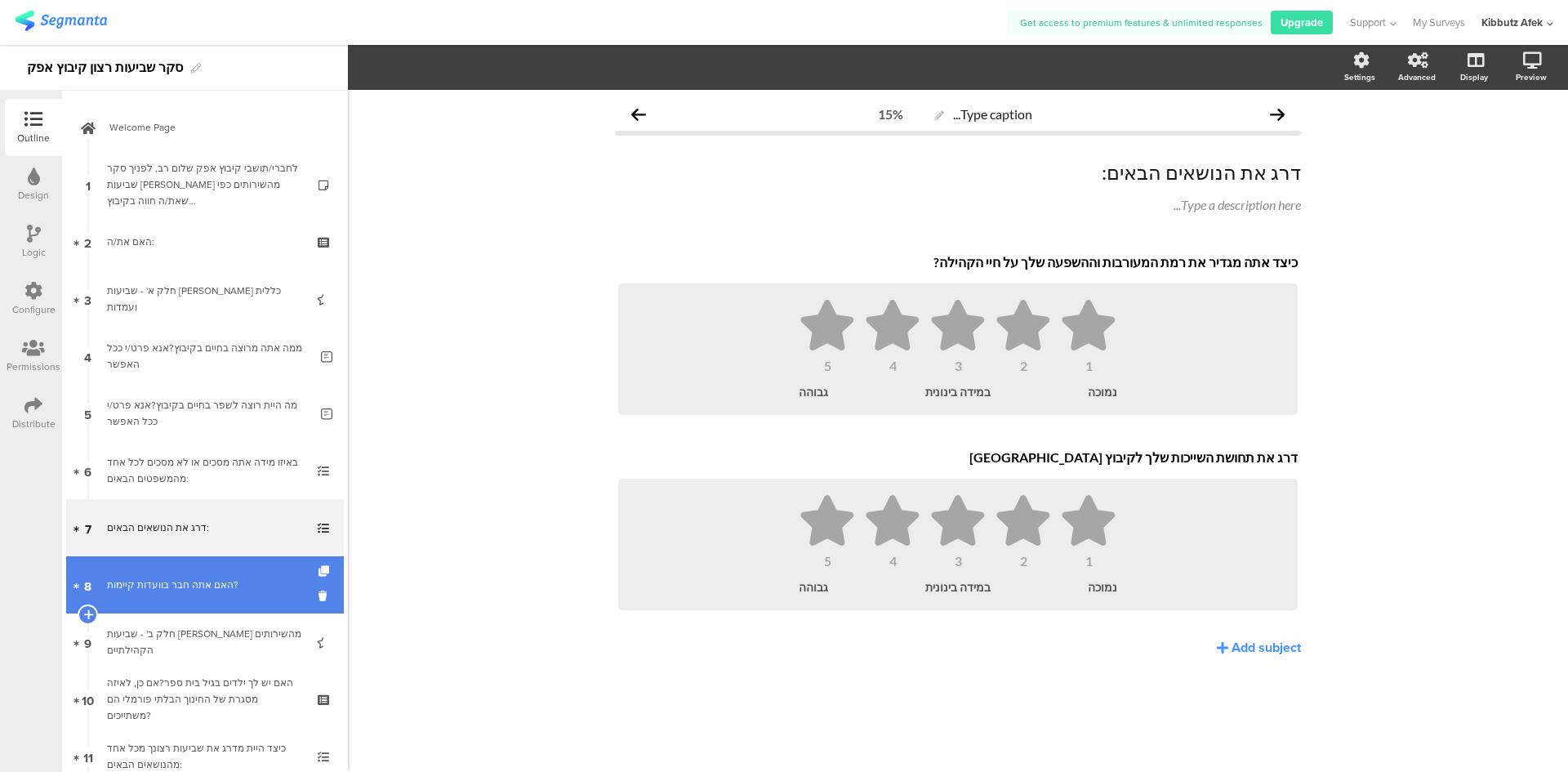
click at [163, 578] on div "האם אתה חבר בוועדות קיימות?" at bounding box center [204, 585] width 195 height 17
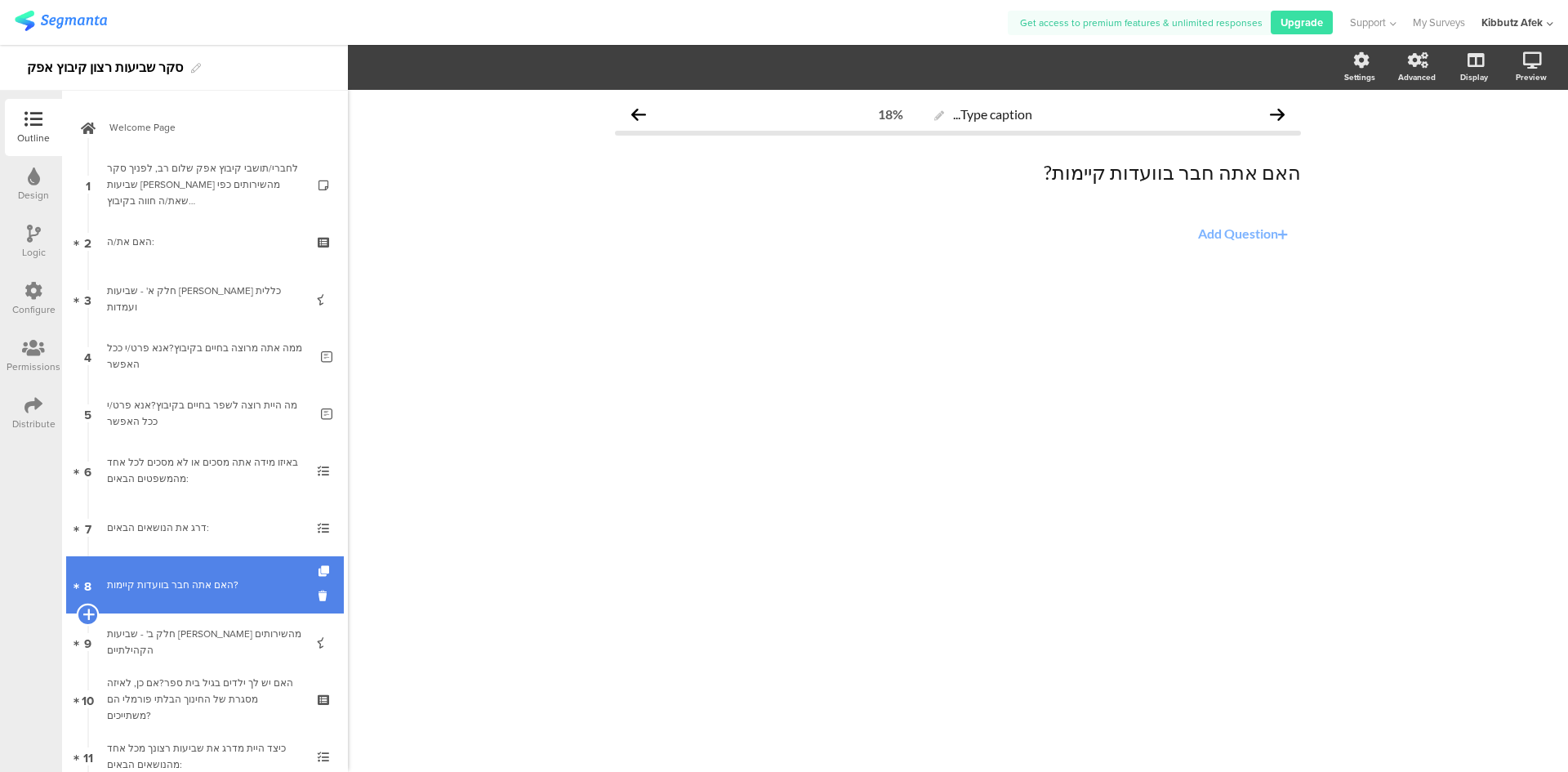
click at [85, 613] on icon at bounding box center [88, 614] width 11 height 15
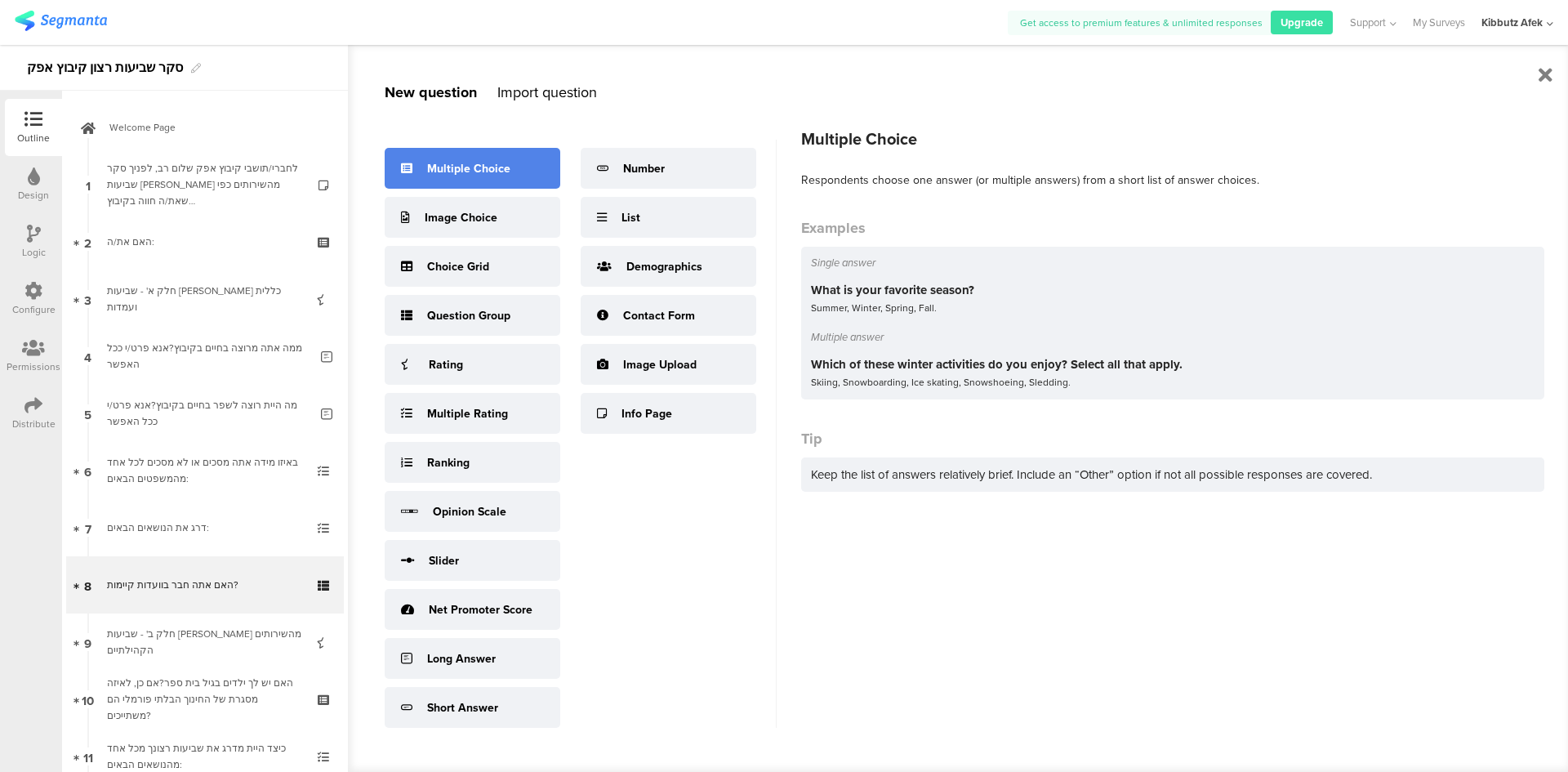
click at [480, 175] on div "Multiple Choice" at bounding box center [469, 168] width 84 height 17
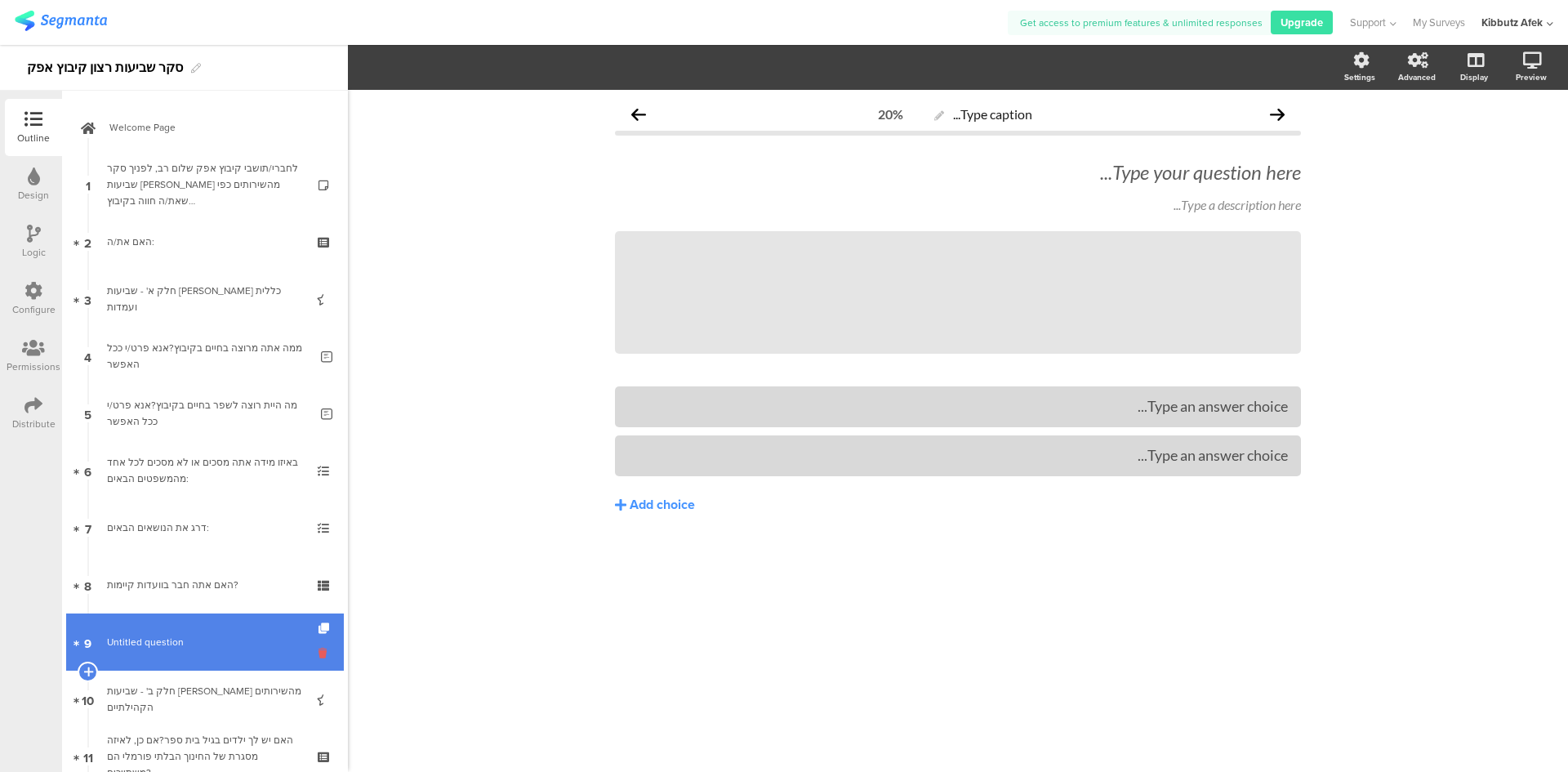
click at [319, 656] on icon at bounding box center [325, 653] width 14 height 16
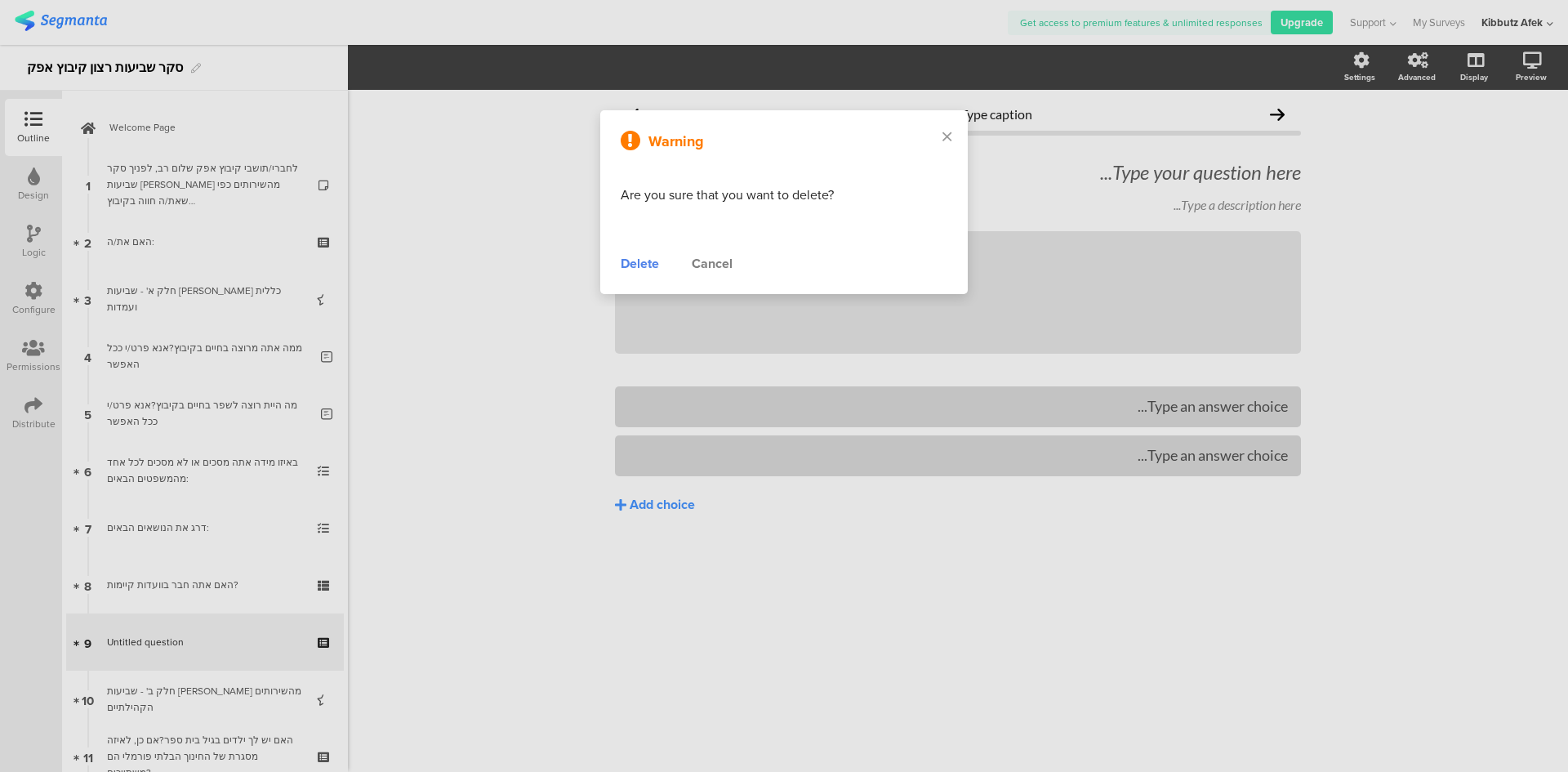
click at [647, 267] on div "Delete" at bounding box center [640, 263] width 39 height 19
